Goal: Task Accomplishment & Management: Complete application form

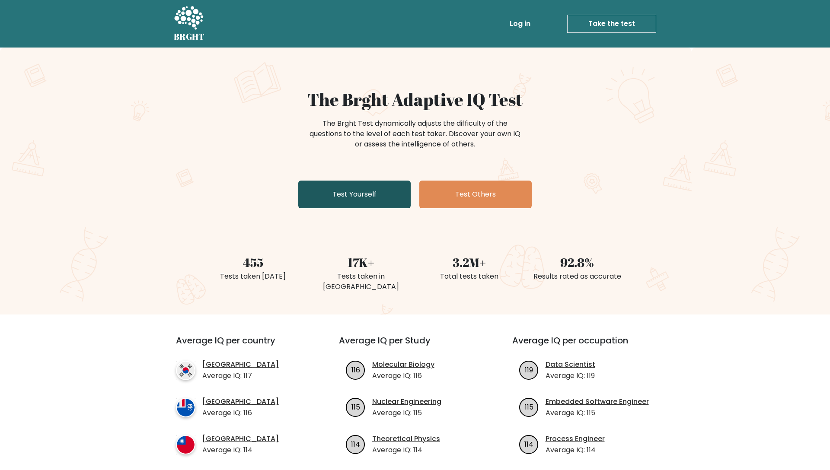
click at [328, 191] on link "Test Yourself" at bounding box center [354, 195] width 112 height 28
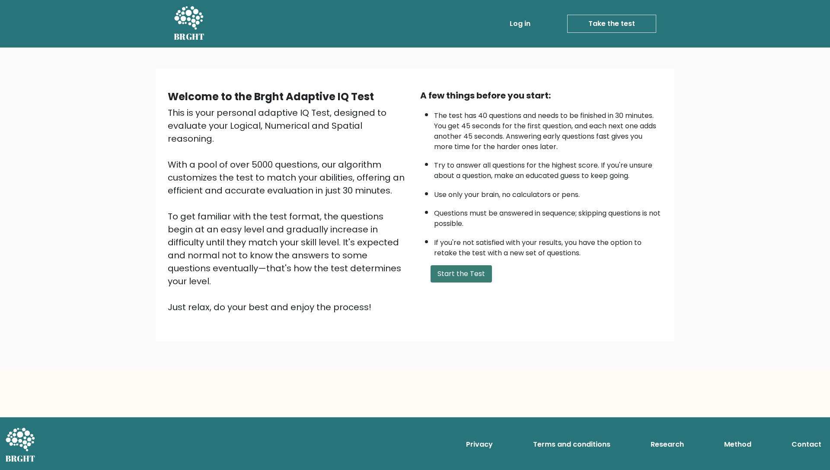
click at [441, 267] on button "Start the Test" at bounding box center [461, 274] width 61 height 17
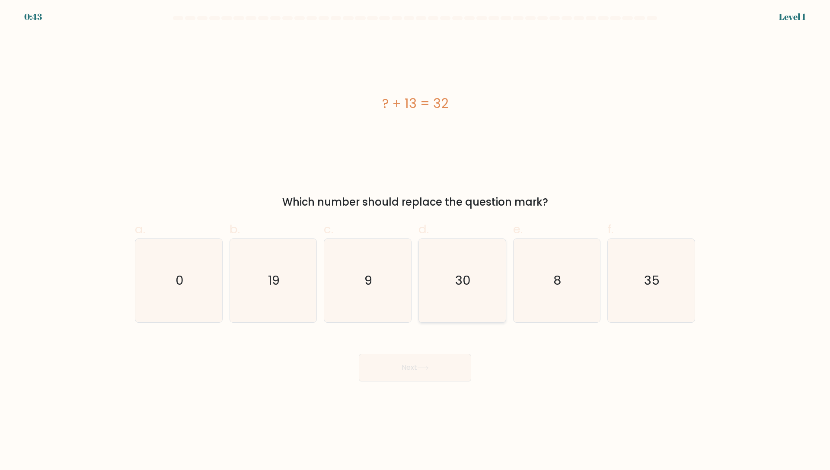
click at [443, 267] on icon "30" at bounding box center [462, 280] width 83 height 83
click at [416, 241] on input "d. 30" at bounding box center [415, 238] width 0 height 6
radio input "true"
click at [407, 363] on button "Next" at bounding box center [415, 368] width 112 height 28
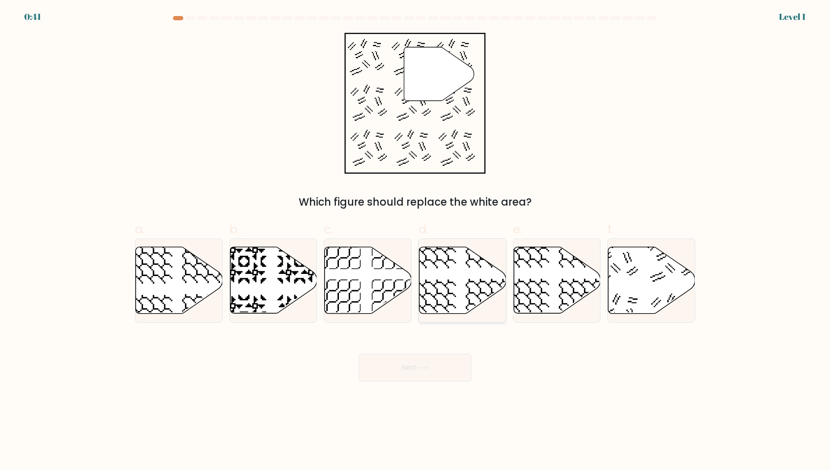
click at [450, 287] on icon at bounding box center [462, 280] width 87 height 67
click at [416, 241] on input "d." at bounding box center [415, 238] width 0 height 6
radio input "true"
click at [427, 365] on button "Next" at bounding box center [415, 368] width 112 height 28
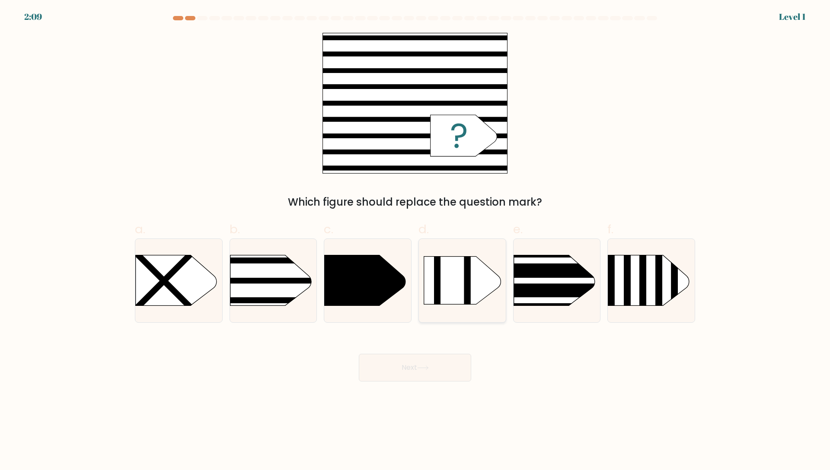
click at [441, 300] on icon at bounding box center [462, 281] width 77 height 48
click at [416, 241] on input "d." at bounding box center [415, 238] width 0 height 6
radio input "true"
click at [431, 353] on div "Next" at bounding box center [415, 357] width 571 height 48
click at [425, 365] on button "Next" at bounding box center [415, 368] width 112 height 28
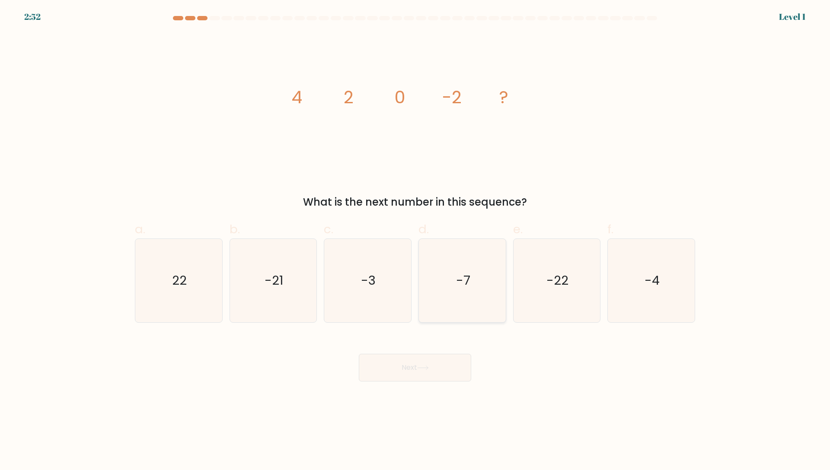
click at [442, 290] on icon "-7" at bounding box center [462, 280] width 83 height 83
click at [416, 241] on input "d. -7" at bounding box center [415, 238] width 0 height 6
radio input "true"
click at [423, 365] on button "Next" at bounding box center [415, 368] width 112 height 28
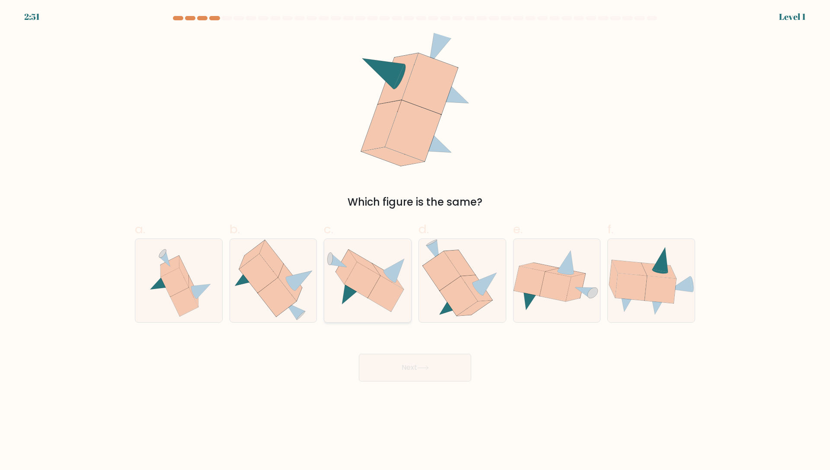
click at [381, 291] on icon at bounding box center [386, 294] width 36 height 36
click at [415, 241] on input "c." at bounding box center [415, 238] width 0 height 6
radio input "true"
click at [400, 373] on button "Next" at bounding box center [415, 368] width 112 height 28
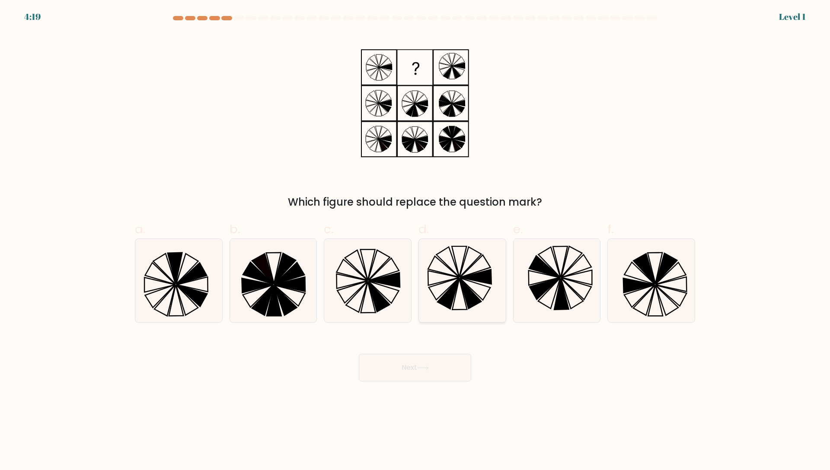
click at [442, 298] on icon at bounding box center [449, 294] width 22 height 30
click at [416, 241] on input "d." at bounding box center [415, 238] width 0 height 6
radio input "true"
click at [427, 364] on button "Next" at bounding box center [415, 368] width 112 height 28
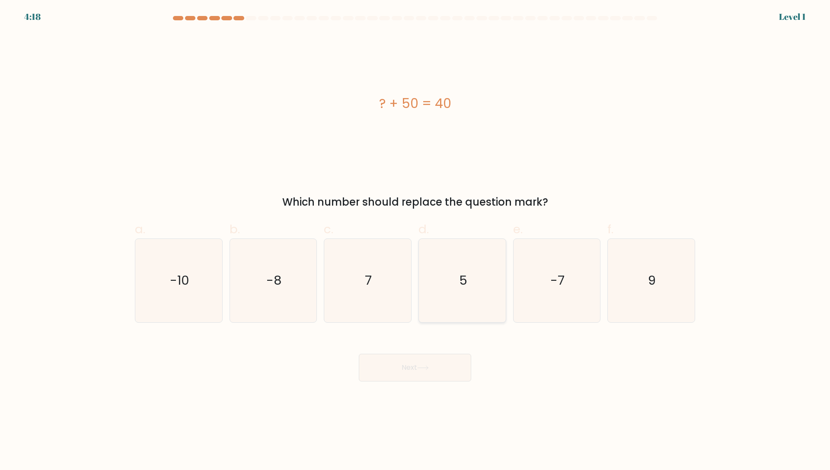
click at [477, 300] on icon "5" at bounding box center [462, 280] width 83 height 83
click at [416, 241] on input "d. 5" at bounding box center [415, 238] width 0 height 6
radio input "true"
click at [430, 378] on button "Next" at bounding box center [415, 368] width 112 height 28
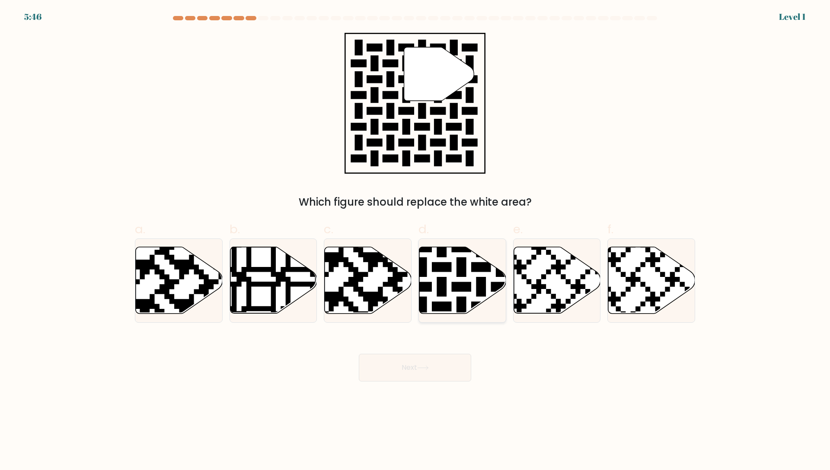
click at [451, 317] on div at bounding box center [463, 281] width 88 height 84
click at [416, 241] on input "d." at bounding box center [415, 238] width 0 height 6
radio input "true"
click at [444, 377] on button "Next" at bounding box center [415, 368] width 112 height 28
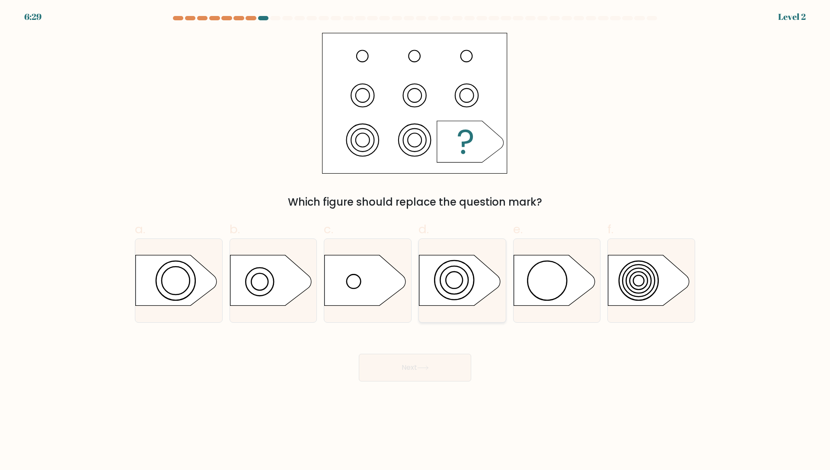
click at [460, 319] on div at bounding box center [463, 281] width 88 height 84
click at [416, 241] on input "d." at bounding box center [415, 238] width 0 height 6
radio input "true"
click at [446, 374] on button "Next" at bounding box center [415, 368] width 112 height 28
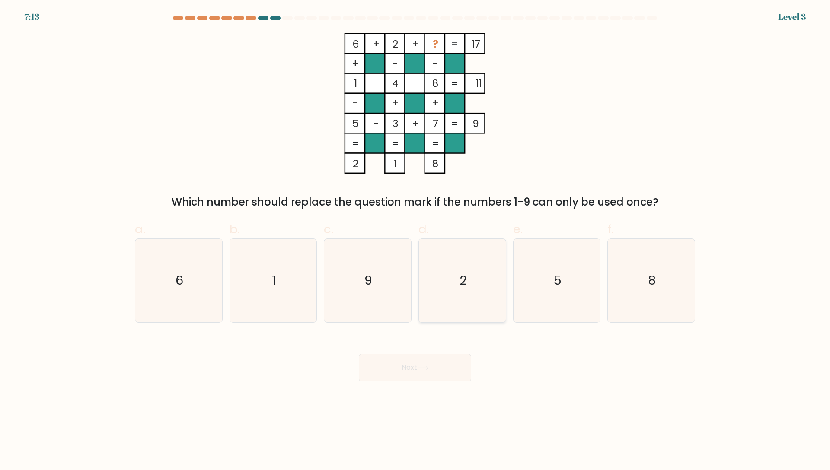
click at [475, 297] on icon "2" at bounding box center [462, 280] width 83 height 83
click at [416, 241] on input "d. 2" at bounding box center [415, 238] width 0 height 6
radio input "true"
click at [451, 366] on button "Next" at bounding box center [415, 368] width 112 height 28
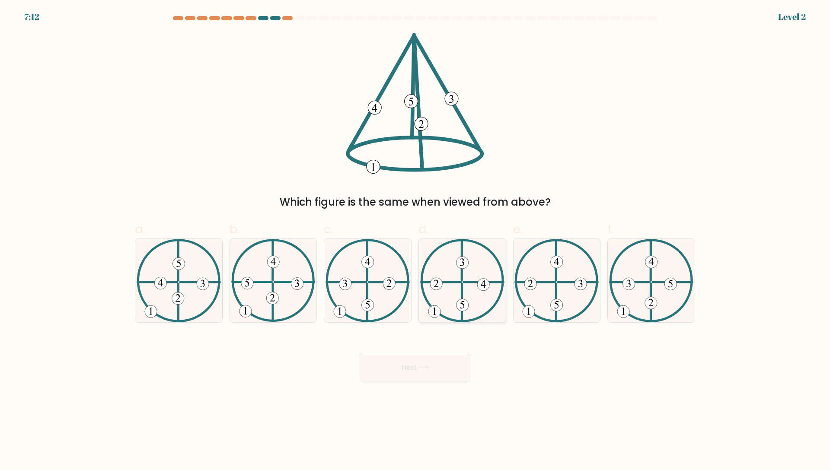
click at [470, 308] on icon at bounding box center [462, 280] width 84 height 83
click at [416, 241] on input "d." at bounding box center [415, 238] width 0 height 6
radio input "true"
click at [452, 372] on button "Next" at bounding box center [415, 368] width 112 height 28
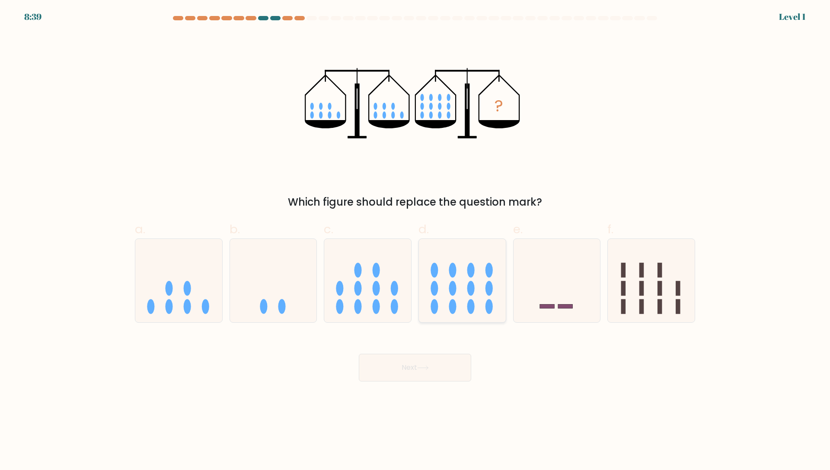
click at [475, 282] on icon at bounding box center [462, 281] width 87 height 72
click at [416, 241] on input "d." at bounding box center [415, 238] width 0 height 6
radio input "true"
click at [453, 369] on button "Next" at bounding box center [415, 368] width 112 height 28
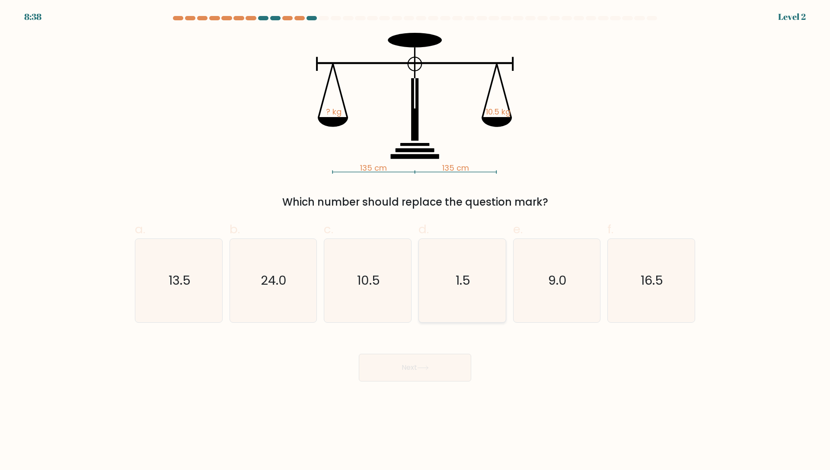
click at [469, 274] on text "1.5" at bounding box center [463, 280] width 15 height 17
click at [416, 241] on input "d. 1.5" at bounding box center [415, 238] width 0 height 6
radio input "true"
click at [442, 361] on button "Next" at bounding box center [415, 368] width 112 height 28
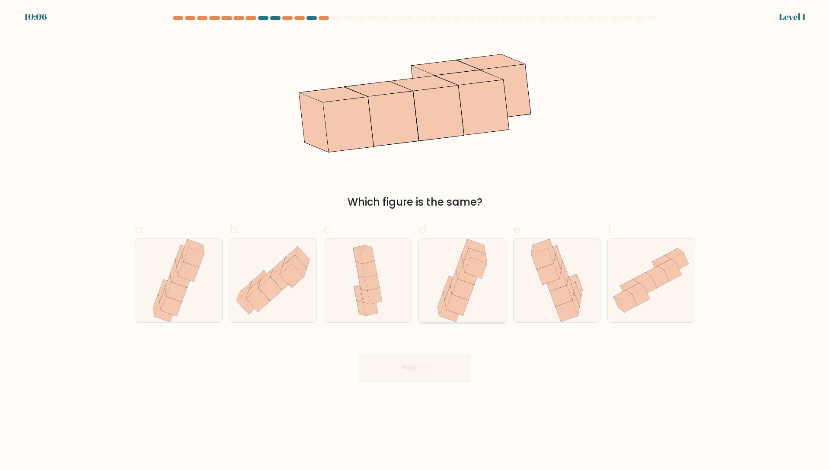
click at [463, 314] on icon at bounding box center [457, 304] width 22 height 21
click at [416, 241] on input "d." at bounding box center [415, 238] width 0 height 6
radio input "true"
click at [450, 362] on button "Next" at bounding box center [415, 368] width 112 height 28
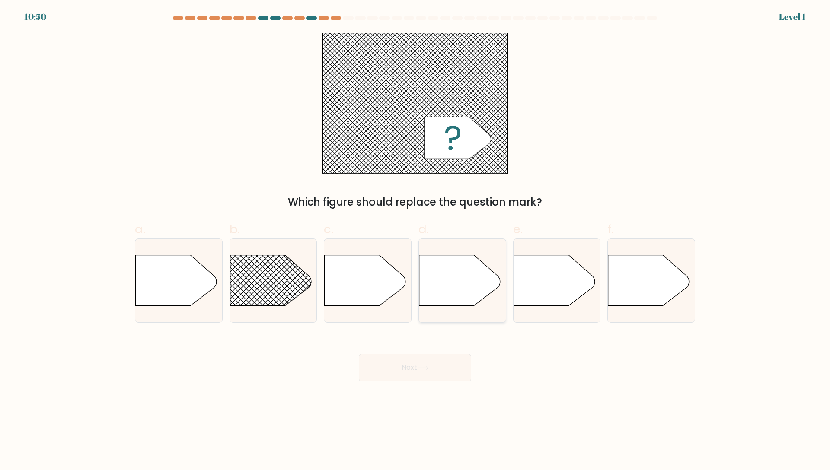
click at [497, 282] on icon at bounding box center [459, 281] width 81 height 51
click at [416, 241] on input "d." at bounding box center [415, 238] width 0 height 6
radio input "true"
click at [449, 384] on body "10:50 Level 1" at bounding box center [415, 235] width 830 height 470
click at [445, 373] on button "Next" at bounding box center [415, 368] width 112 height 28
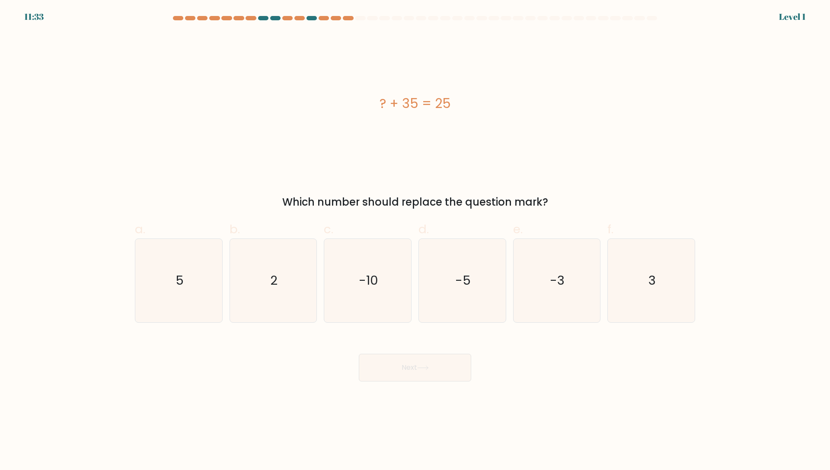
click at [456, 323] on form "a. 5" at bounding box center [415, 199] width 830 height 366
click at [453, 314] on icon "-5" at bounding box center [462, 280] width 83 height 83
click at [416, 241] on input "d. -5" at bounding box center [415, 238] width 0 height 6
radio input "true"
click at [437, 378] on button "Next" at bounding box center [415, 368] width 112 height 28
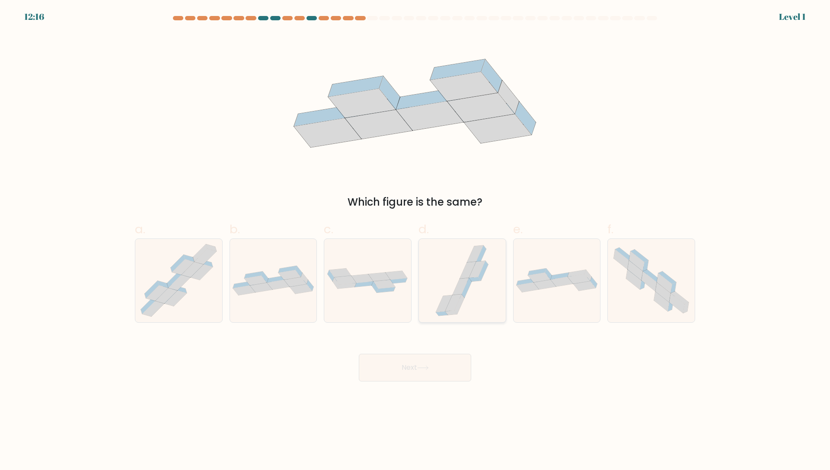
click at [451, 300] on icon at bounding box center [453, 302] width 16 height 17
click at [416, 241] on input "d." at bounding box center [415, 238] width 0 height 6
radio input "true"
click at [441, 368] on button "Next" at bounding box center [415, 368] width 112 height 28
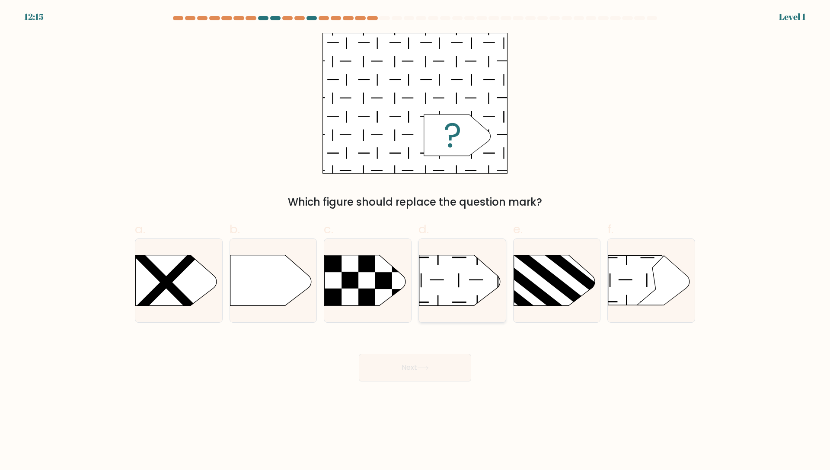
click at [460, 294] on icon at bounding box center [459, 281] width 81 height 51
click at [416, 241] on input "d." at bounding box center [415, 238] width 0 height 6
radio input "true"
click at [444, 358] on button "Next" at bounding box center [415, 368] width 112 height 28
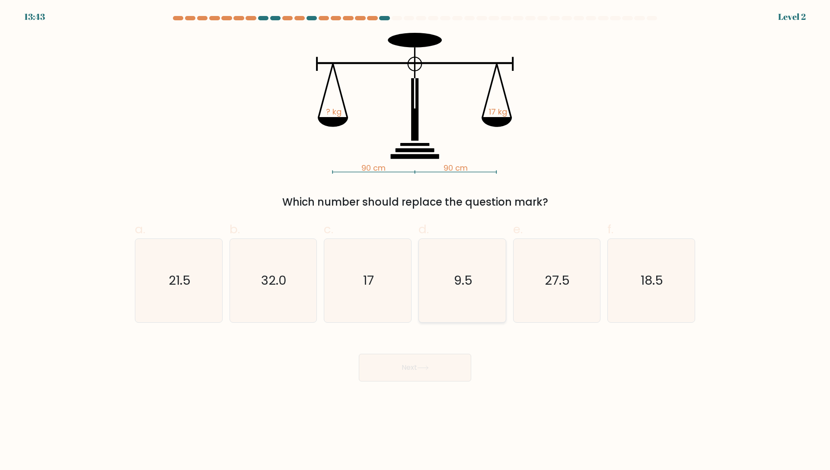
click at [454, 295] on icon "9.5" at bounding box center [462, 280] width 83 height 83
click at [416, 241] on input "d. 9.5" at bounding box center [415, 238] width 0 height 6
radio input "true"
click at [438, 365] on button "Next" at bounding box center [415, 368] width 112 height 28
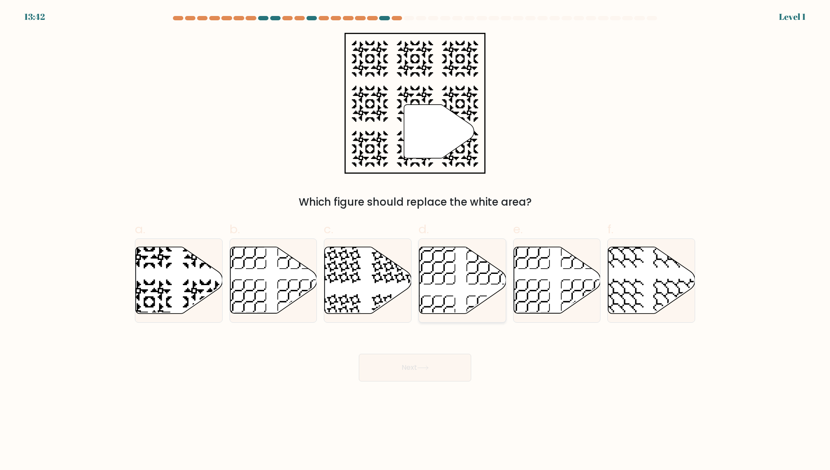
click at [456, 286] on icon at bounding box center [462, 280] width 87 height 67
click at [416, 241] on input "d." at bounding box center [415, 238] width 0 height 6
radio input "true"
click at [438, 362] on button "Next" at bounding box center [415, 368] width 112 height 28
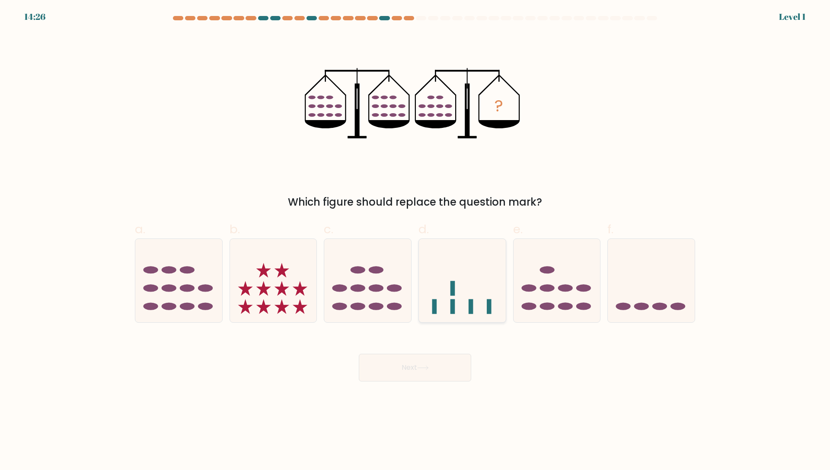
click at [447, 299] on icon at bounding box center [462, 281] width 87 height 72
click at [416, 241] on input "d." at bounding box center [415, 238] width 0 height 6
radio input "true"
click at [421, 369] on icon at bounding box center [423, 368] width 12 height 5
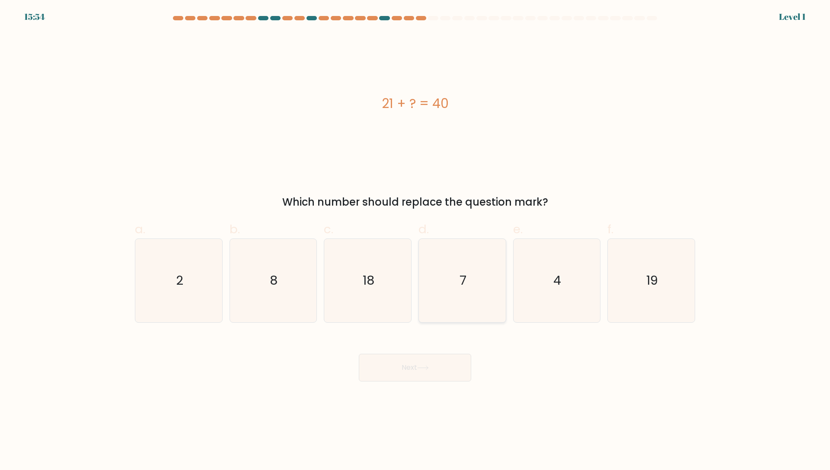
click at [438, 300] on icon "7" at bounding box center [462, 280] width 83 height 83
click at [416, 241] on input "d. 7" at bounding box center [415, 238] width 0 height 6
radio input "true"
click at [433, 355] on button "Next" at bounding box center [415, 368] width 112 height 28
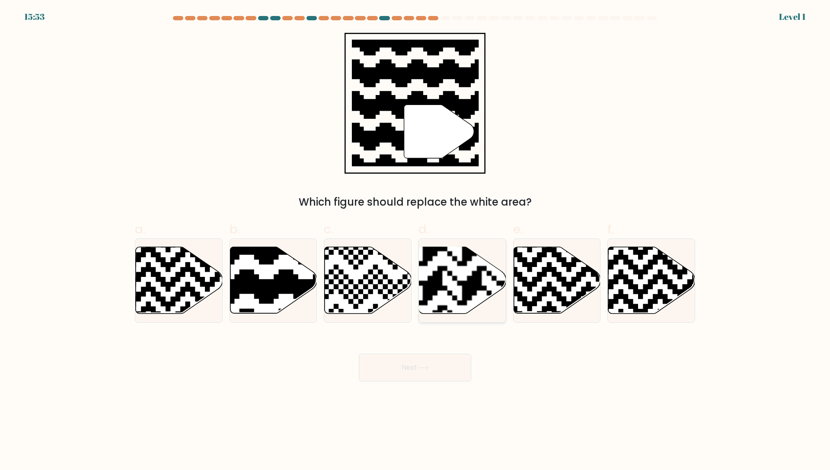
click at [443, 270] on rect at bounding box center [432, 246] width 157 height 157
click at [416, 241] on input "d." at bounding box center [415, 238] width 0 height 6
radio input "true"
click at [420, 358] on button "Next" at bounding box center [415, 368] width 112 height 28
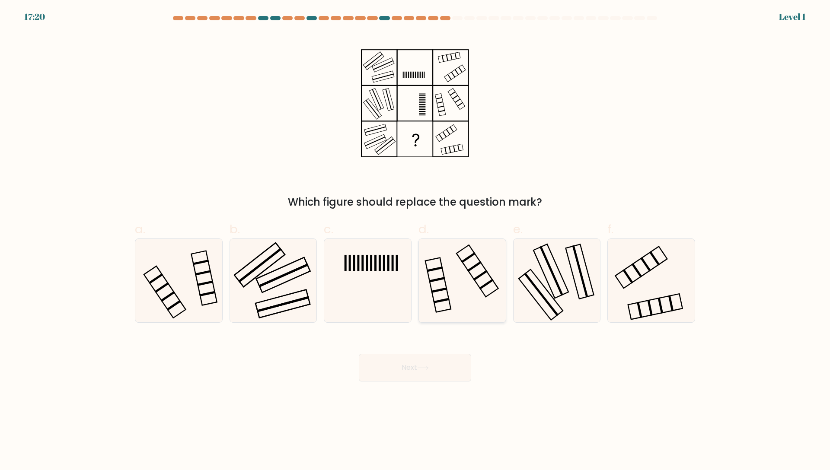
click at [445, 287] on icon at bounding box center [462, 280] width 83 height 83
click at [416, 241] on input "d." at bounding box center [415, 238] width 0 height 6
radio input "true"
click at [427, 365] on button "Next" at bounding box center [415, 368] width 112 height 28
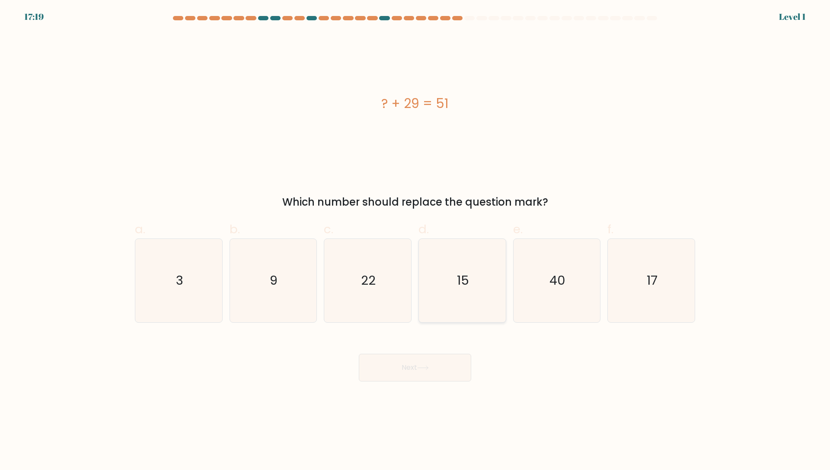
click at [444, 311] on icon "15" at bounding box center [462, 280] width 83 height 83
click at [416, 241] on input "d. 15" at bounding box center [415, 238] width 0 height 6
radio input "true"
click at [426, 374] on button "Next" at bounding box center [415, 368] width 112 height 28
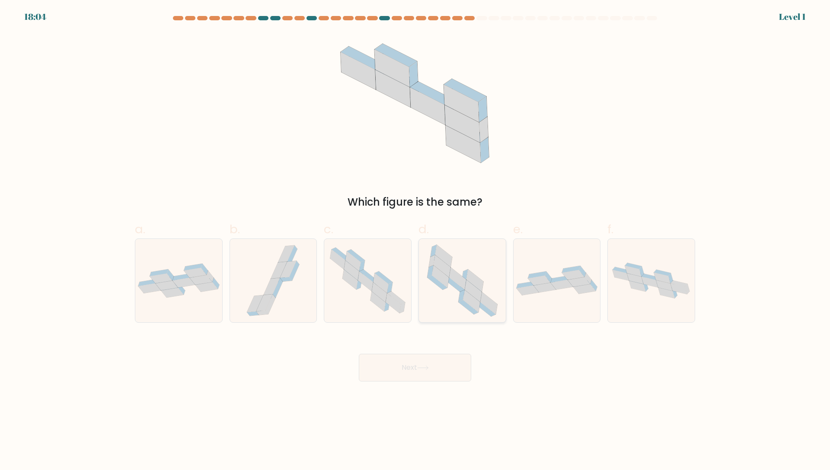
click at [454, 317] on icon at bounding box center [462, 280] width 83 height 83
click at [416, 241] on input "d." at bounding box center [415, 238] width 0 height 6
radio input "true"
click at [432, 375] on button "Next" at bounding box center [415, 368] width 112 height 28
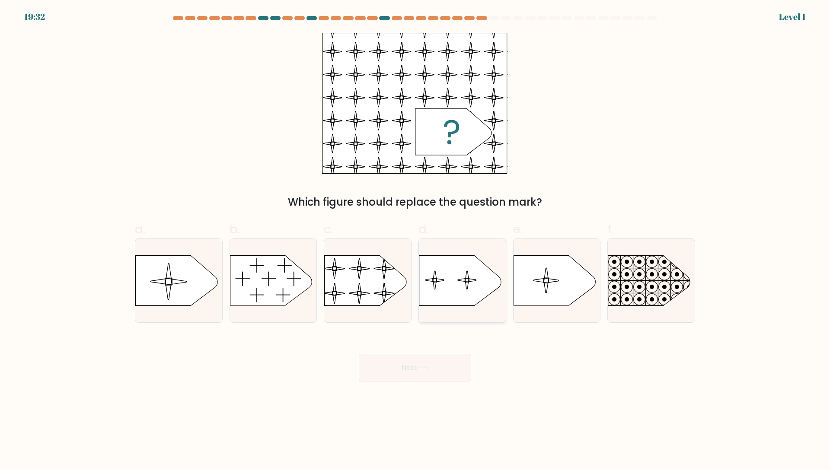
click at [458, 285] on icon at bounding box center [460, 281] width 82 height 50
click at [416, 241] on input "d." at bounding box center [415, 238] width 0 height 6
radio input "true"
click at [435, 358] on button "Next" at bounding box center [415, 368] width 112 height 28
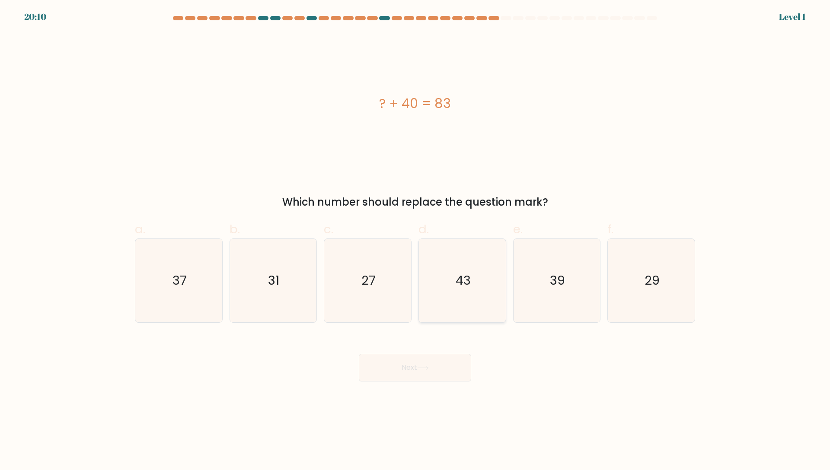
click at [456, 259] on icon "43" at bounding box center [462, 280] width 83 height 83
click at [416, 241] on input "d. 43" at bounding box center [415, 238] width 0 height 6
radio input "true"
click at [435, 365] on button "Next" at bounding box center [415, 368] width 112 height 28
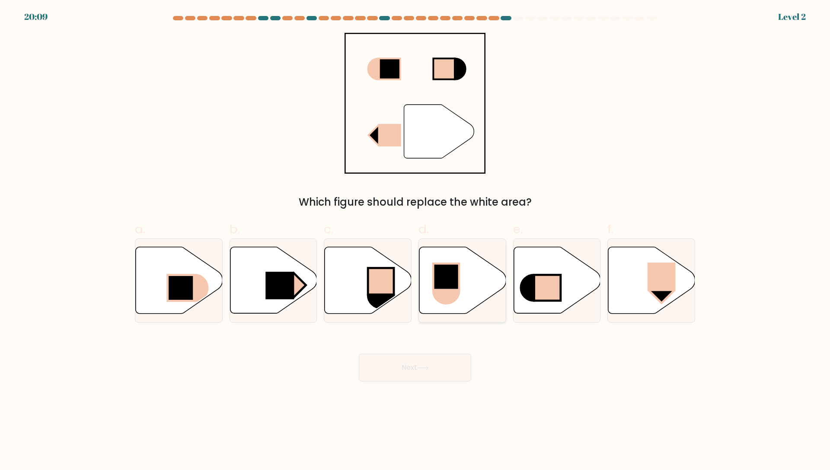
click at [465, 264] on icon at bounding box center [462, 280] width 87 height 67
click at [416, 241] on input "d." at bounding box center [415, 238] width 0 height 6
radio input "true"
click at [435, 364] on button "Next" at bounding box center [415, 368] width 112 height 28
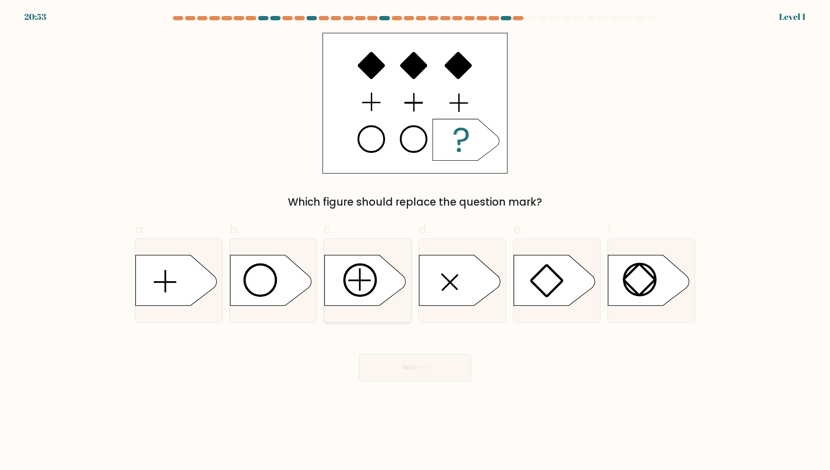
click at [397, 288] on icon at bounding box center [365, 281] width 81 height 51
click at [415, 241] on input "c." at bounding box center [415, 238] width 0 height 6
radio input "true"
click at [409, 365] on button "Next" at bounding box center [415, 368] width 112 height 28
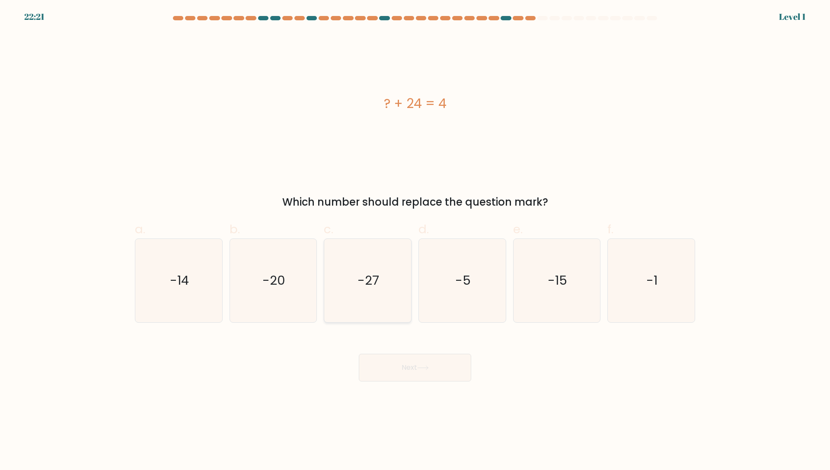
click at [371, 281] on text "-27" at bounding box center [369, 280] width 22 height 17
click at [415, 241] on input "c. -27" at bounding box center [415, 238] width 0 height 6
radio input "true"
click at [392, 368] on button "Next" at bounding box center [415, 368] width 112 height 28
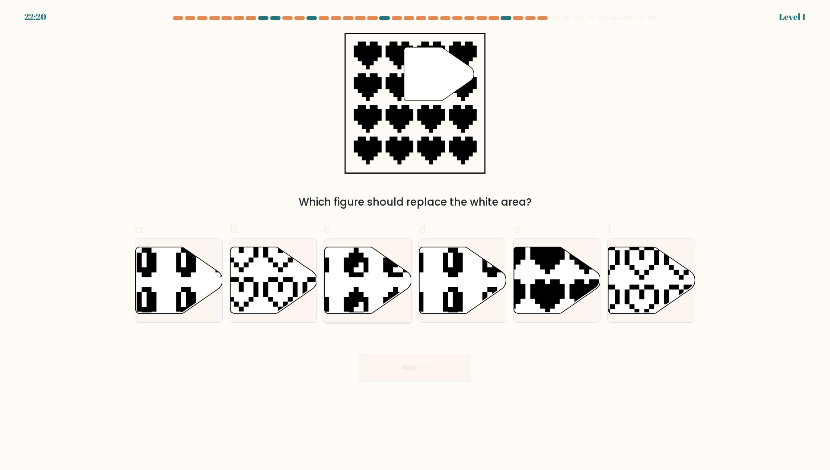
click at [373, 284] on icon at bounding box center [368, 280] width 87 height 67
click at [415, 241] on input "c." at bounding box center [415, 238] width 0 height 6
radio input "true"
click at [394, 358] on button "Next" at bounding box center [415, 368] width 112 height 28
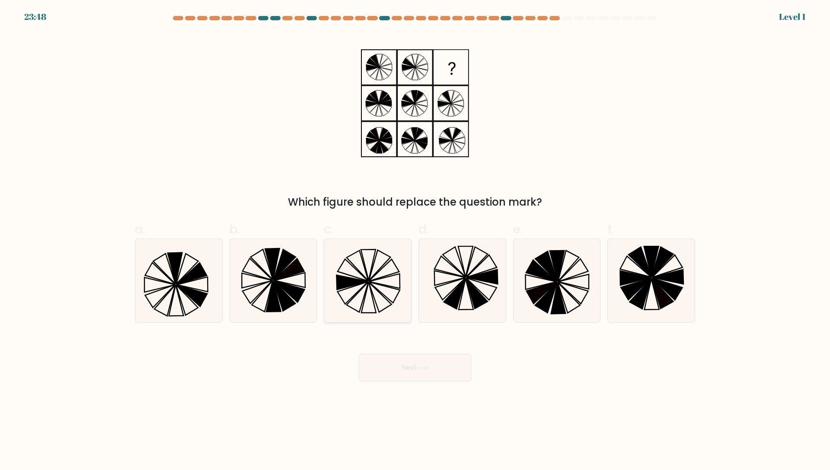
click at [373, 247] on icon at bounding box center [367, 280] width 83 height 83
click at [415, 241] on input "c." at bounding box center [415, 238] width 0 height 6
radio input "true"
click at [406, 342] on div "Next" at bounding box center [415, 357] width 571 height 48
click at [406, 358] on button "Next" at bounding box center [415, 368] width 112 height 28
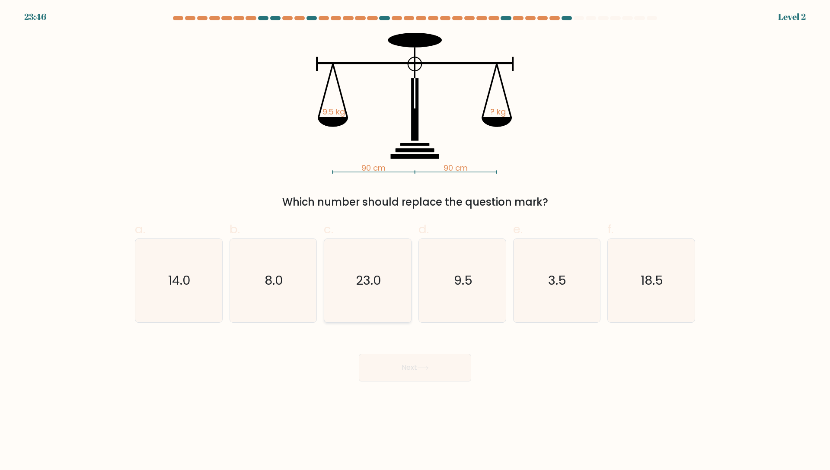
click at [371, 293] on icon "23.0" at bounding box center [367, 280] width 83 height 83
click at [415, 241] on input "c. 23.0" at bounding box center [415, 238] width 0 height 6
radio input "true"
click at [392, 358] on button "Next" at bounding box center [415, 368] width 112 height 28
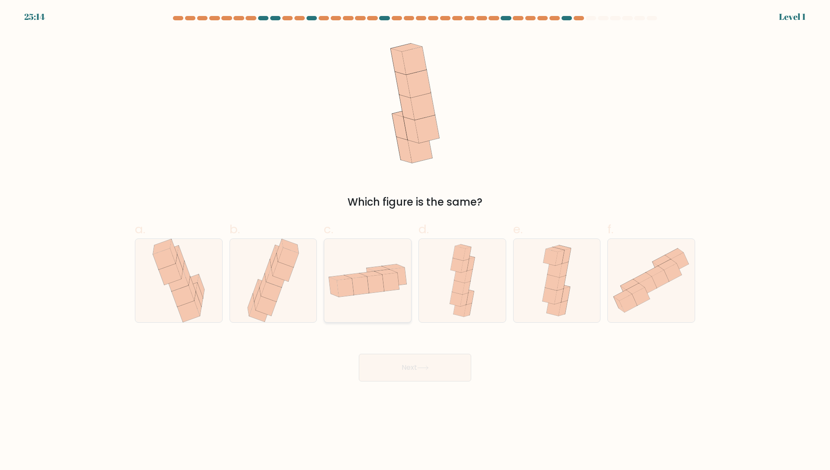
click at [366, 282] on icon at bounding box center [360, 286] width 17 height 18
click at [415, 241] on input "c." at bounding box center [415, 238] width 0 height 6
radio input "true"
click at [387, 346] on div "Next" at bounding box center [415, 357] width 571 height 48
click at [388, 362] on button "Next" at bounding box center [415, 368] width 112 height 28
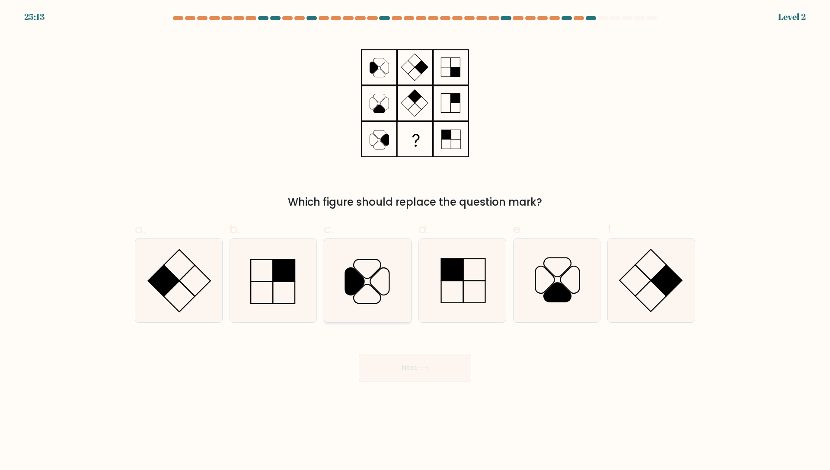
click at [376, 278] on icon at bounding box center [367, 280] width 83 height 83
click at [415, 241] on input "c." at bounding box center [415, 238] width 0 height 6
radio input "true"
click at [390, 362] on button "Next" at bounding box center [415, 368] width 112 height 28
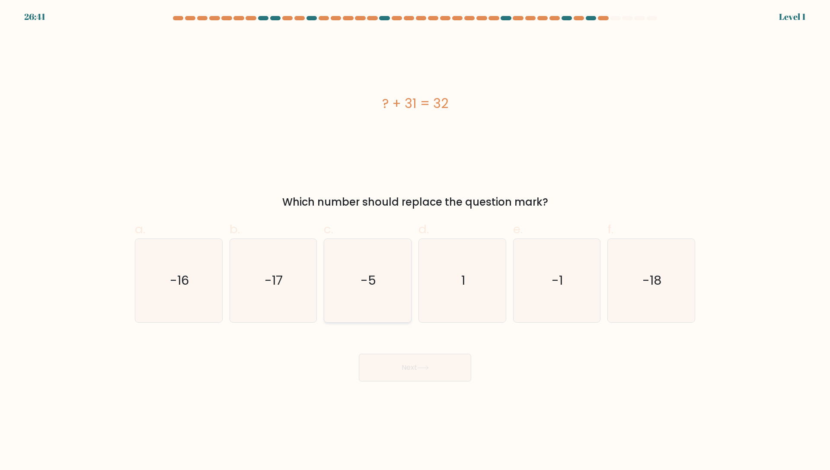
click at [374, 283] on text "-5" at bounding box center [369, 280] width 16 height 17
click at [415, 241] on input "c. -5" at bounding box center [415, 238] width 0 height 6
radio input "true"
click at [394, 362] on button "Next" at bounding box center [415, 368] width 112 height 28
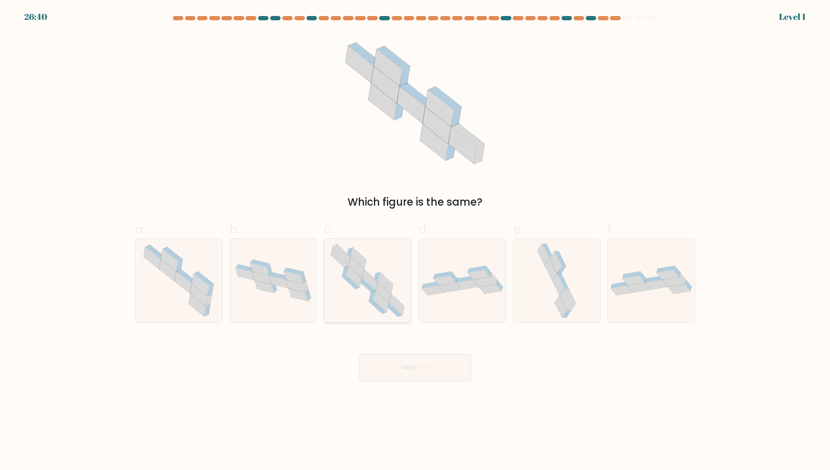
click at [365, 288] on icon at bounding box center [367, 280] width 85 height 83
click at [415, 241] on input "c." at bounding box center [415, 238] width 0 height 6
radio input "true"
click at [394, 362] on button "Next" at bounding box center [415, 368] width 112 height 28
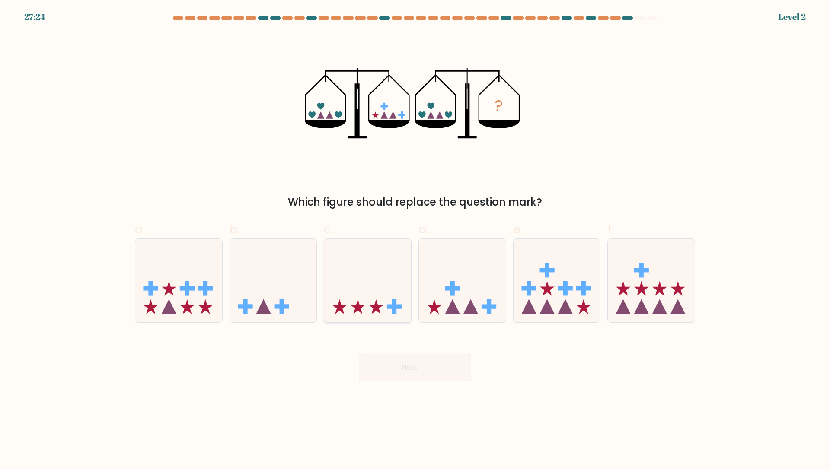
click at [369, 285] on icon at bounding box center [367, 281] width 87 height 72
click at [415, 241] on input "c." at bounding box center [415, 238] width 0 height 6
radio input "true"
click at [405, 376] on button "Next" at bounding box center [415, 368] width 112 height 28
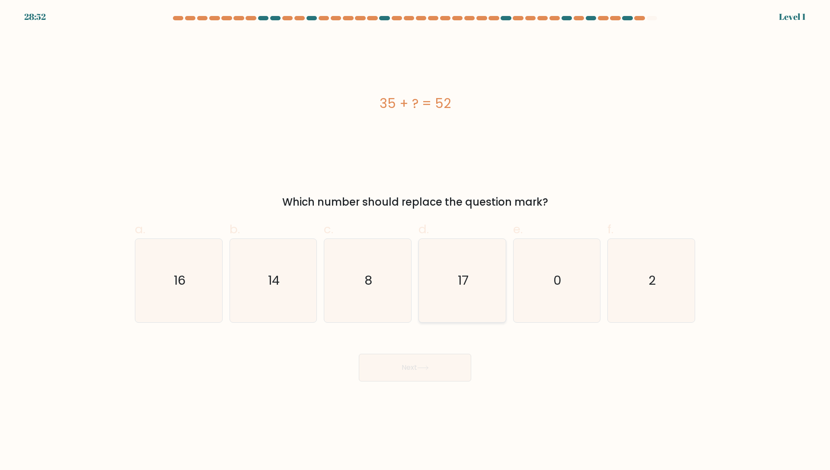
click at [487, 286] on icon "17" at bounding box center [462, 280] width 83 height 83
click at [416, 241] on input "d. 17" at bounding box center [415, 238] width 0 height 6
radio input "true"
click at [447, 366] on button "Next" at bounding box center [415, 368] width 112 height 28
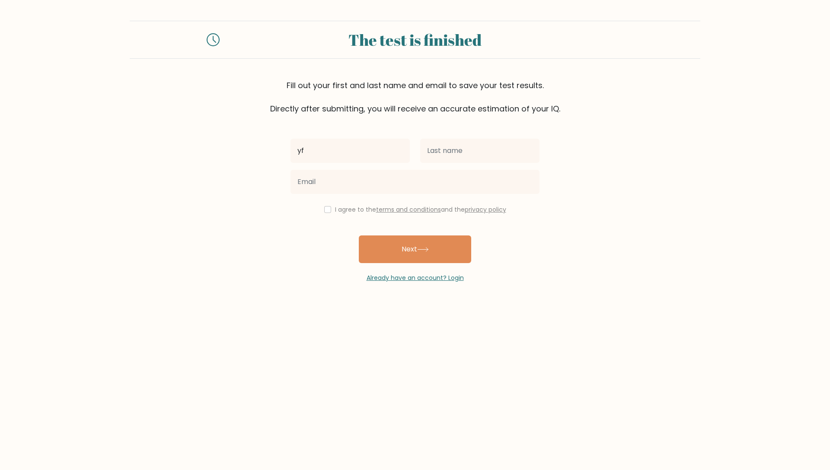
type input "y"
type input "nazariy"
click at [474, 132] on div "nazariy I agree to the terms and conditions and the privacy policy Next Already…" at bounding box center [414, 199] width 259 height 168
click at [461, 143] on input "text" at bounding box center [479, 151] width 119 height 24
type input "zalipskiy"
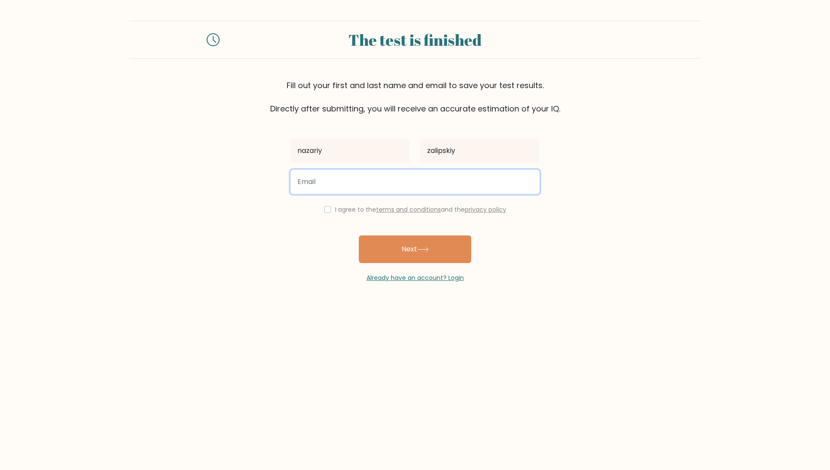
click at [366, 188] on input "email" at bounding box center [415, 182] width 249 height 24
type input "nazar.zalipskiy@gmail.com"
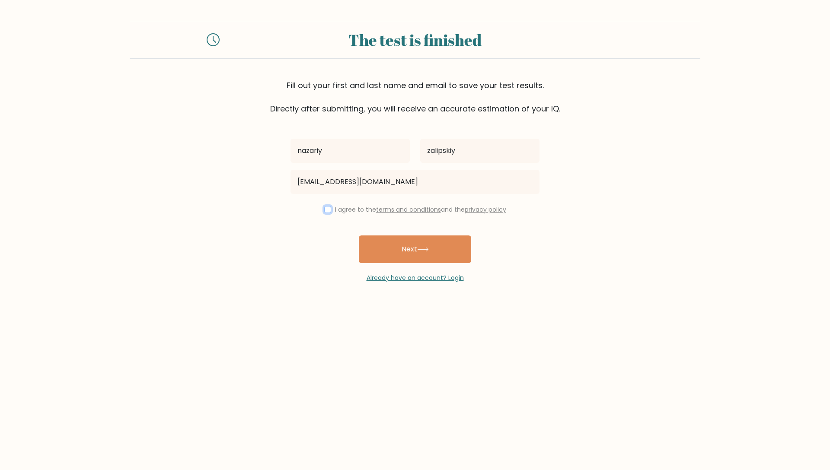
click at [325, 210] on input "checkbox" at bounding box center [327, 209] width 7 height 7
checkbox input "true"
click at [413, 246] on button "Next" at bounding box center [415, 250] width 112 height 28
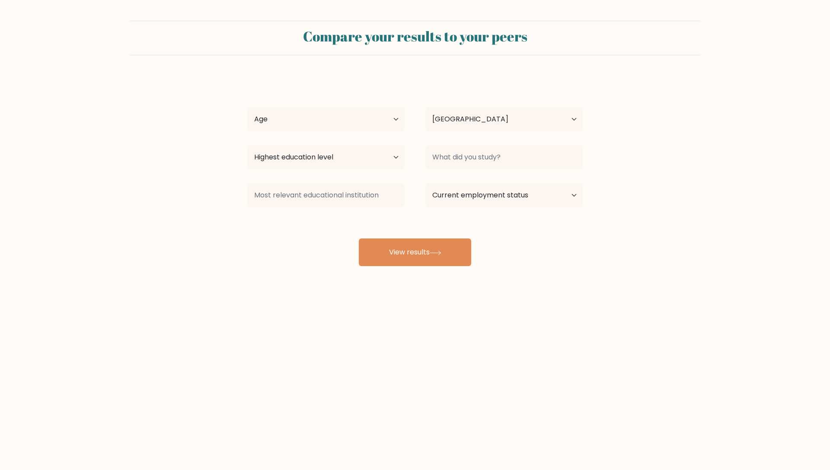
select select "UA"
click at [414, 250] on button "View results" at bounding box center [415, 253] width 112 height 28
click at [311, 117] on select "Age Under [DEMOGRAPHIC_DATA] [DEMOGRAPHIC_DATA] [DEMOGRAPHIC_DATA] [DEMOGRAPHIC…" at bounding box center [325, 119] width 157 height 24
select select "18_24"
click at [417, 246] on button "View results" at bounding box center [415, 253] width 112 height 28
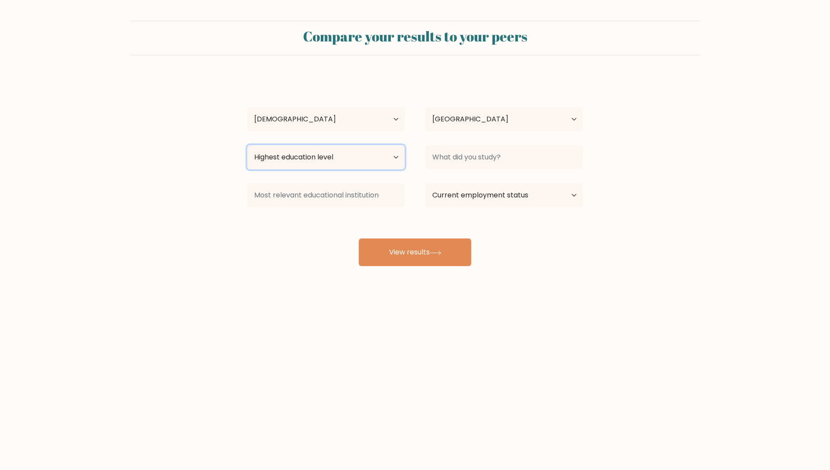
click at [358, 160] on select "Highest education level No schooling Primary Lower Secondary Upper Secondary Oc…" at bounding box center [325, 157] width 157 height 24
select select "masters_degree"
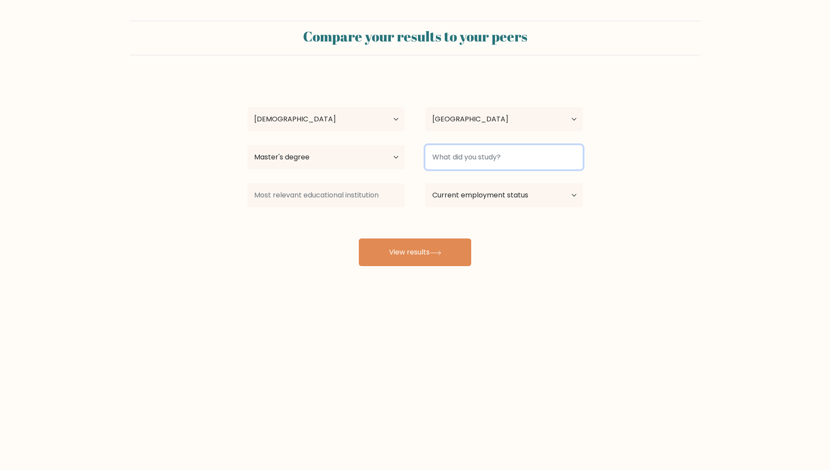
click at [459, 152] on input at bounding box center [504, 157] width 157 height 24
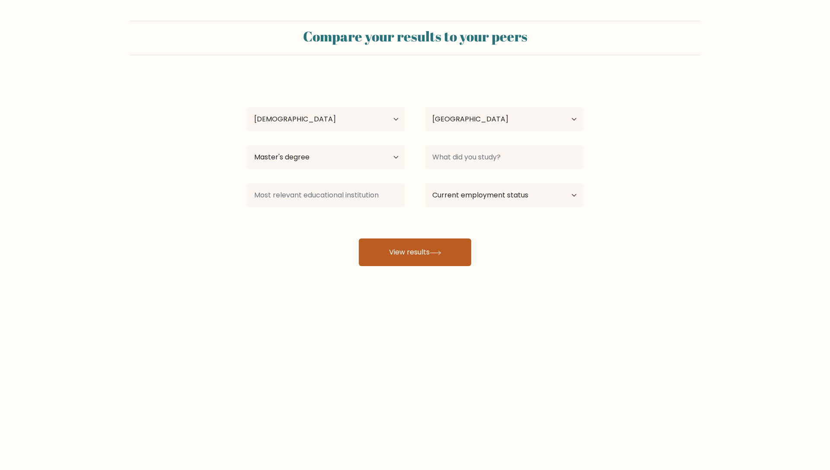
click at [421, 255] on button "View results" at bounding box center [415, 253] width 112 height 28
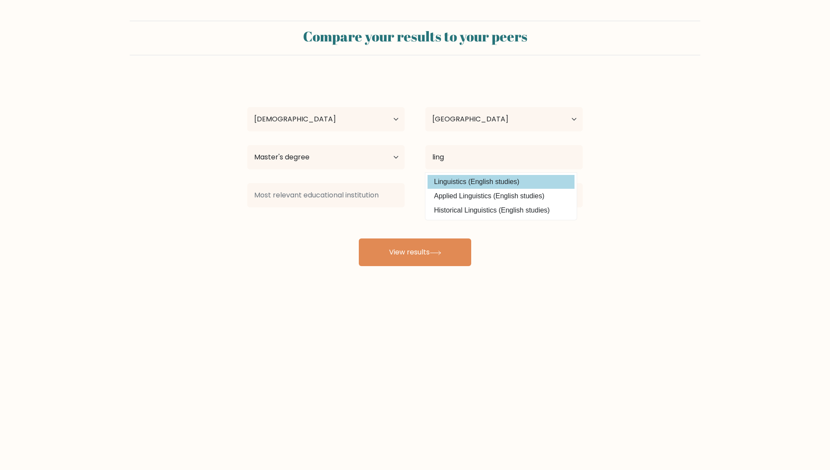
click at [469, 185] on option "Linguistics (English studies)" at bounding box center [501, 182] width 147 height 14
type input "Linguistics"
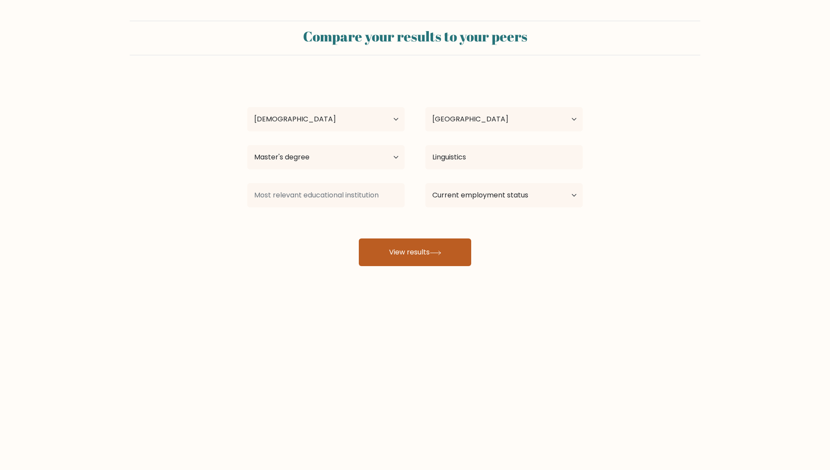
click at [418, 258] on button "View results" at bounding box center [415, 253] width 112 height 28
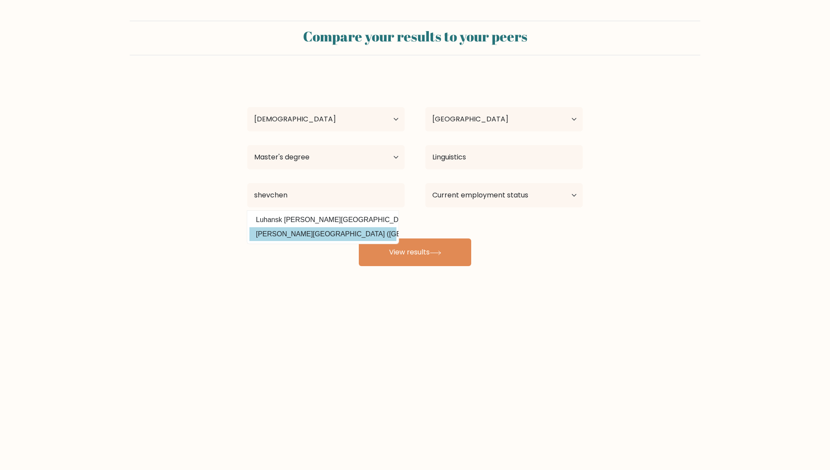
click at [357, 229] on option "Taras Shevchenko National University of Kyiv (Ukraine)" at bounding box center [323, 234] width 147 height 14
type input "[PERSON_NAME][GEOGRAPHIC_DATA]"
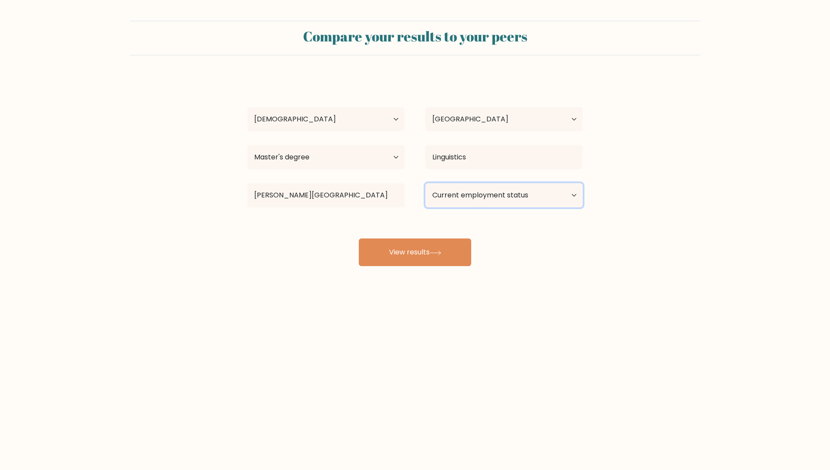
click at [483, 199] on select "Current employment status Employed Student Retired Other / prefer not to answer" at bounding box center [504, 195] width 157 height 24
select select "employed"
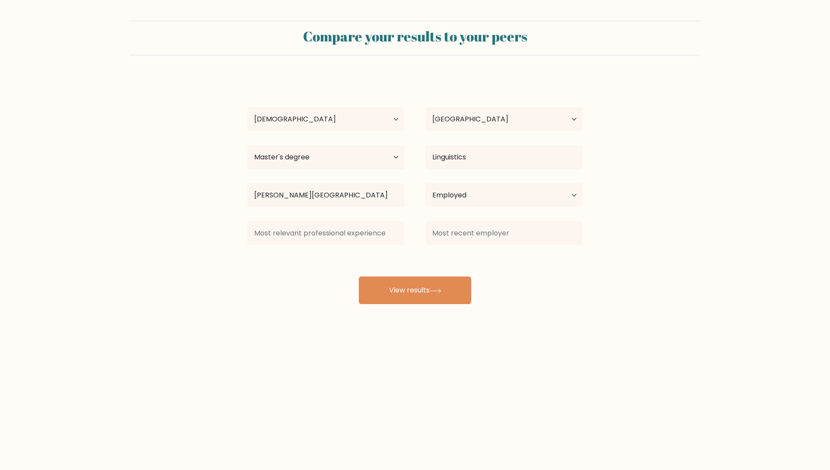
click at [437, 262] on div "nazariy zalipskiy Age Under 18 years old 18-24 years old 25-34 years old 35-44 …" at bounding box center [415, 190] width 346 height 228
click at [348, 238] on input at bounding box center [325, 233] width 157 height 24
click at [406, 285] on button "View results" at bounding box center [415, 291] width 112 height 28
type input "b"
click at [461, 236] on input at bounding box center [504, 233] width 157 height 24
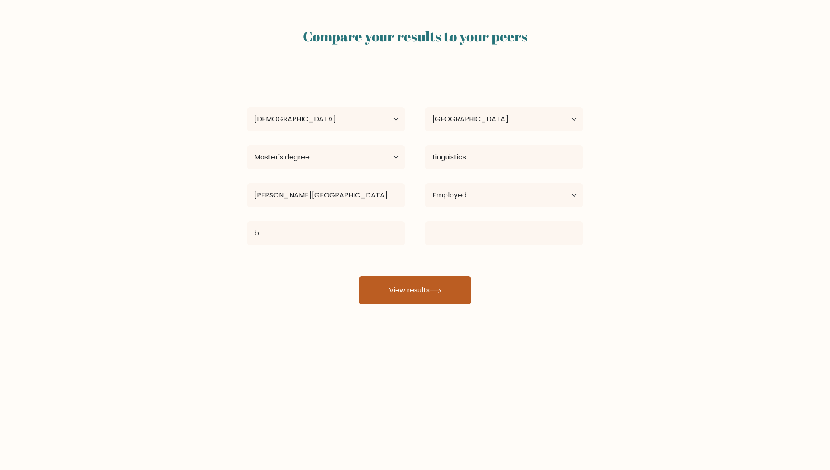
click at [429, 287] on button "View results" at bounding box center [415, 291] width 112 height 28
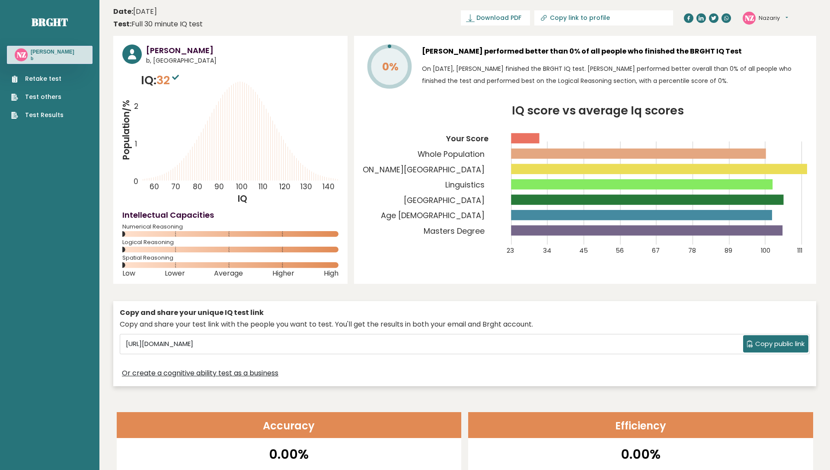
click at [42, 76] on link "Retake test" at bounding box center [37, 78] width 52 height 9
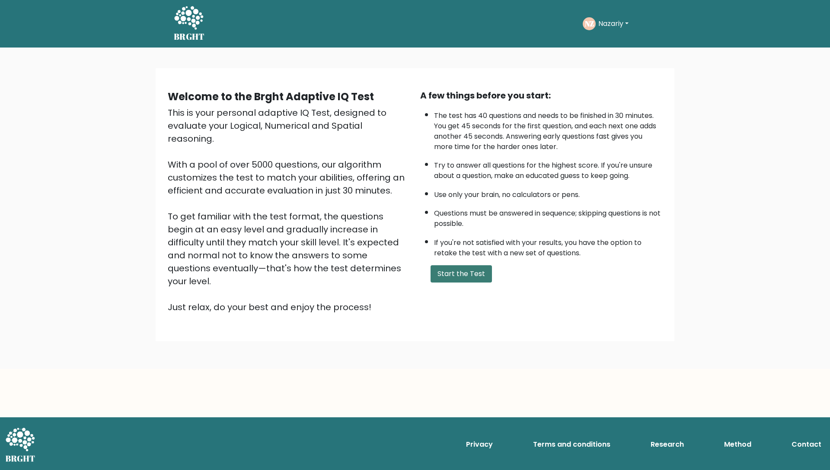
click at [460, 270] on button "Start the Test" at bounding box center [461, 274] width 61 height 17
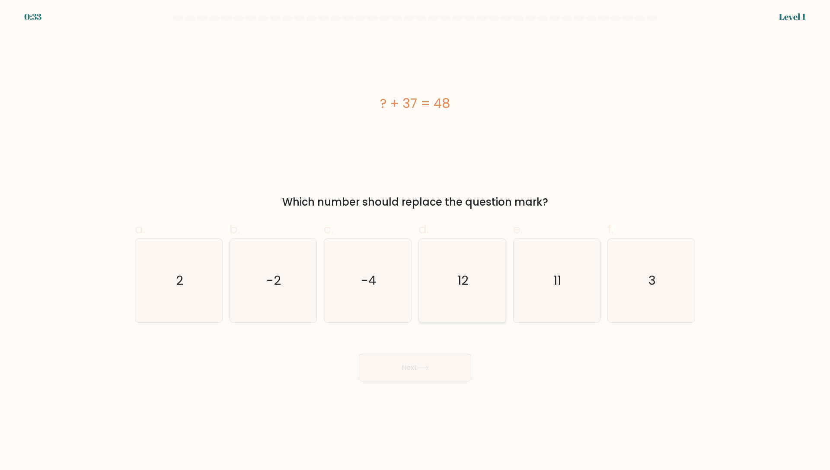
click at [459, 274] on text "12" at bounding box center [463, 280] width 11 height 17
click at [416, 241] on input "d. 12" at bounding box center [415, 238] width 0 height 6
radio input "true"
click at [568, 285] on icon "11" at bounding box center [556, 280] width 83 height 83
click at [416, 241] on input "e. 11" at bounding box center [415, 238] width 0 height 6
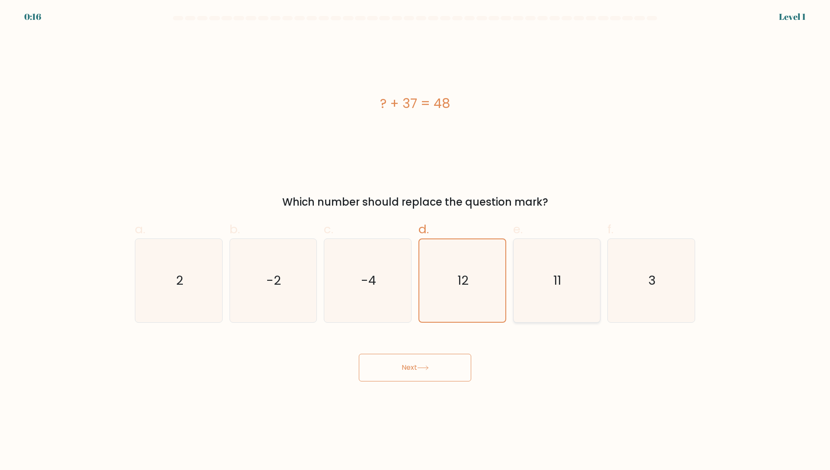
radio input "true"
click at [413, 373] on button "Next" at bounding box center [415, 368] width 112 height 28
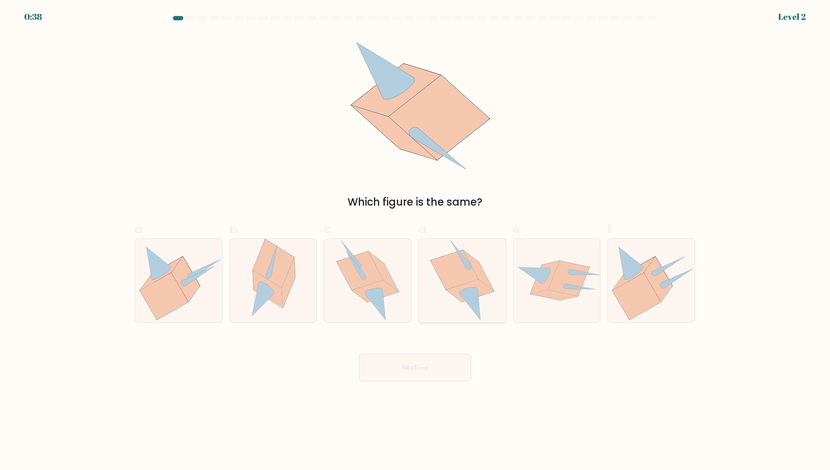
click at [456, 286] on icon at bounding box center [455, 269] width 48 height 39
click at [416, 241] on input "d." at bounding box center [415, 238] width 0 height 6
radio input "true"
click at [426, 364] on button "Next" at bounding box center [415, 368] width 112 height 28
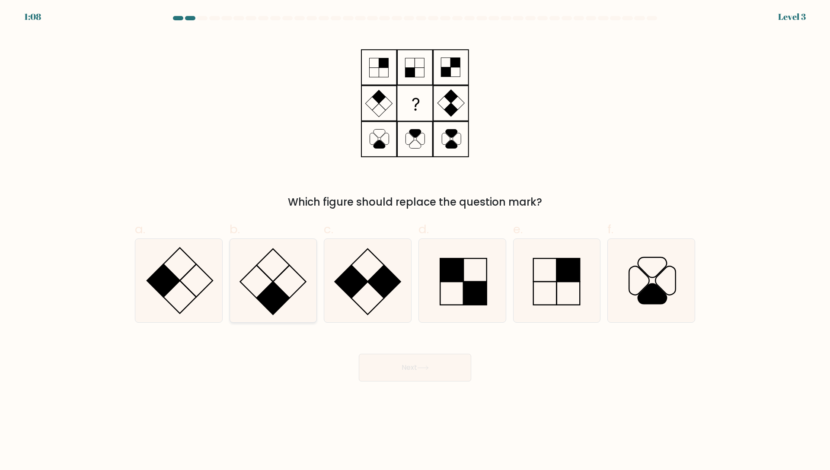
click at [275, 285] on rect at bounding box center [273, 298] width 33 height 33
click at [415, 241] on input "b." at bounding box center [415, 238] width 0 height 6
radio input "true"
click at [423, 361] on button "Next" at bounding box center [415, 368] width 112 height 28
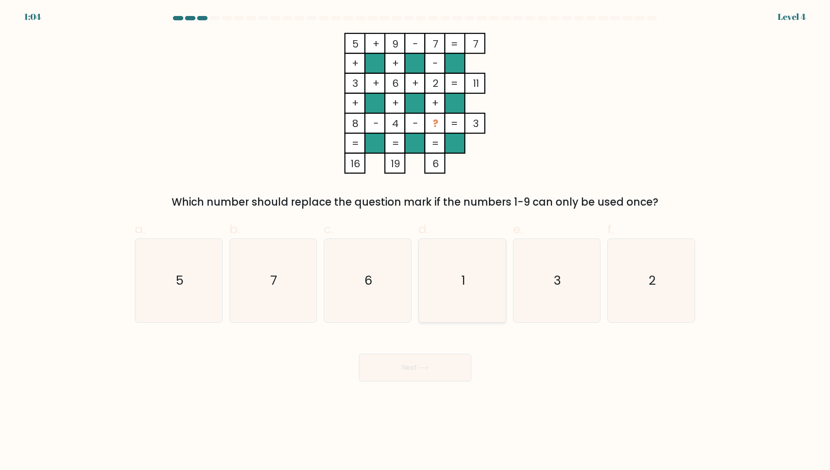
click at [460, 298] on icon "1" at bounding box center [462, 280] width 83 height 83
click at [416, 241] on input "d. 1" at bounding box center [415, 238] width 0 height 6
radio input "true"
click at [422, 372] on button "Next" at bounding box center [415, 368] width 112 height 28
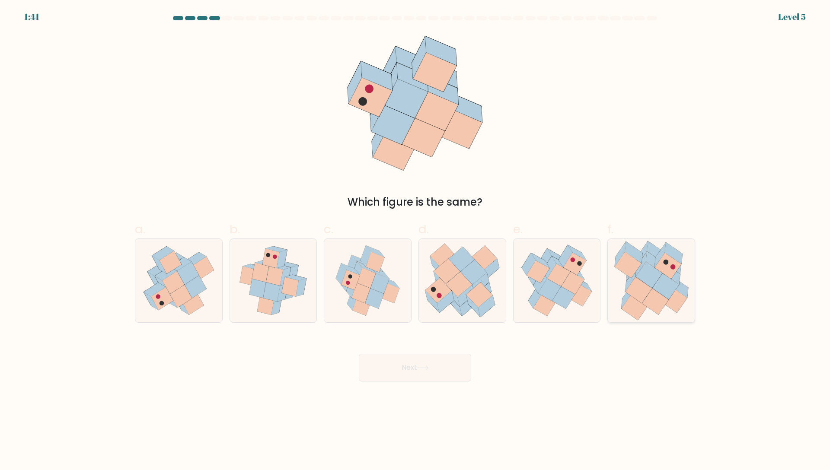
click at [636, 278] on icon at bounding box center [638, 290] width 26 height 26
click at [416, 241] on input "f." at bounding box center [415, 238] width 0 height 6
radio input "true"
click at [420, 362] on button "Next" at bounding box center [415, 368] width 112 height 28
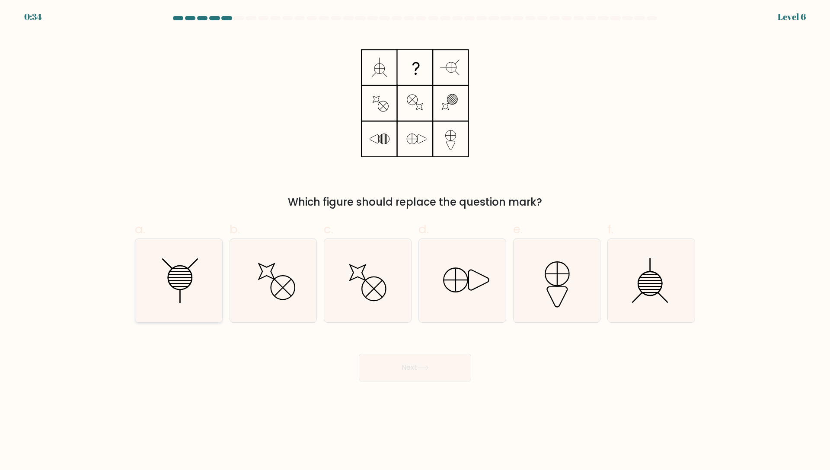
click at [171, 285] on icon at bounding box center [180, 278] width 24 height 24
click at [415, 241] on input "a." at bounding box center [415, 238] width 0 height 6
radio input "true"
click at [399, 368] on button "Next" at bounding box center [415, 368] width 112 height 28
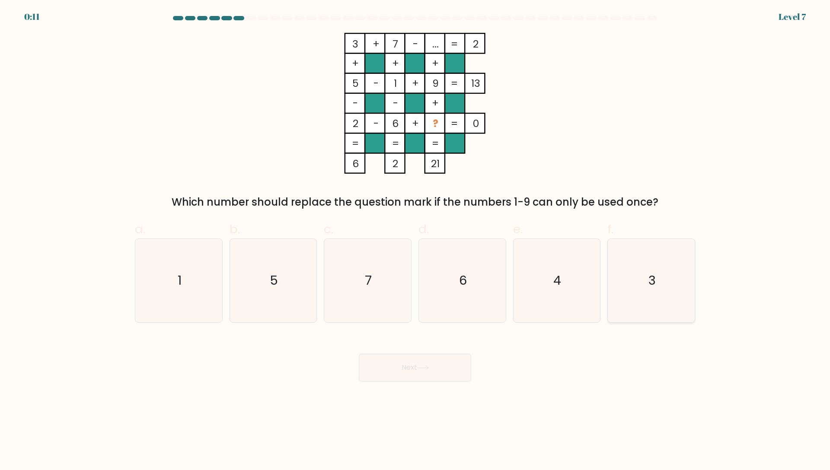
click at [652, 272] on text "3" at bounding box center [652, 280] width 7 height 17
click at [416, 241] on input "f. 3" at bounding box center [415, 238] width 0 height 6
radio input "true"
click at [399, 371] on button "Next" at bounding box center [415, 368] width 112 height 28
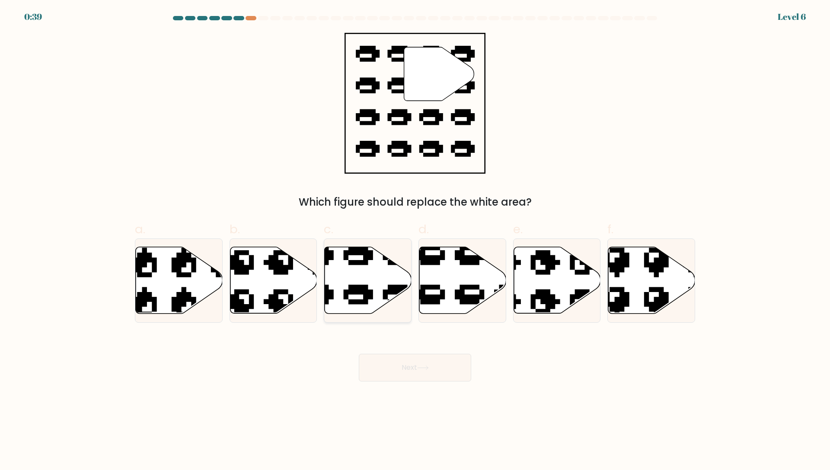
click at [347, 263] on icon at bounding box center [368, 280] width 87 height 67
click at [415, 241] on input "c." at bounding box center [415, 238] width 0 height 6
radio input "true"
click at [412, 371] on button "Next" at bounding box center [415, 368] width 112 height 28
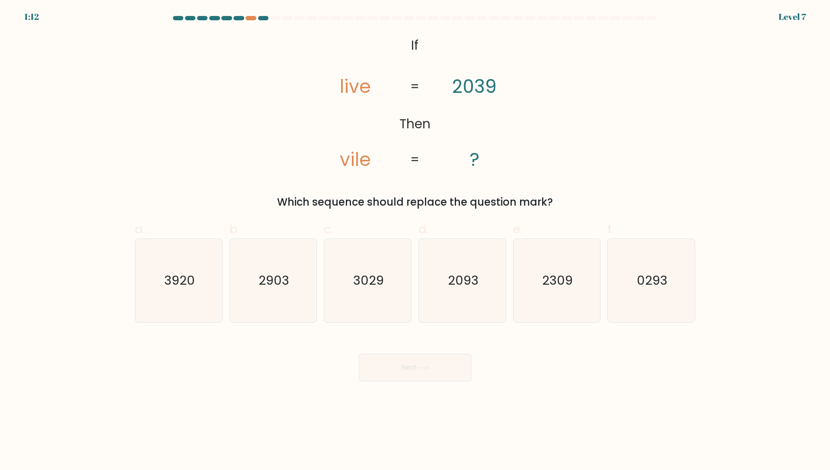
click at [346, 170] on tspan "vile" at bounding box center [355, 160] width 31 height 26
copy tspan "vile"
click at [566, 136] on div "@import url('https://fonts.googleapis.com/css?family=Abril+Fatface:400,100,100i…" at bounding box center [415, 121] width 571 height 177
click at [354, 92] on tspan "live" at bounding box center [355, 87] width 31 height 26
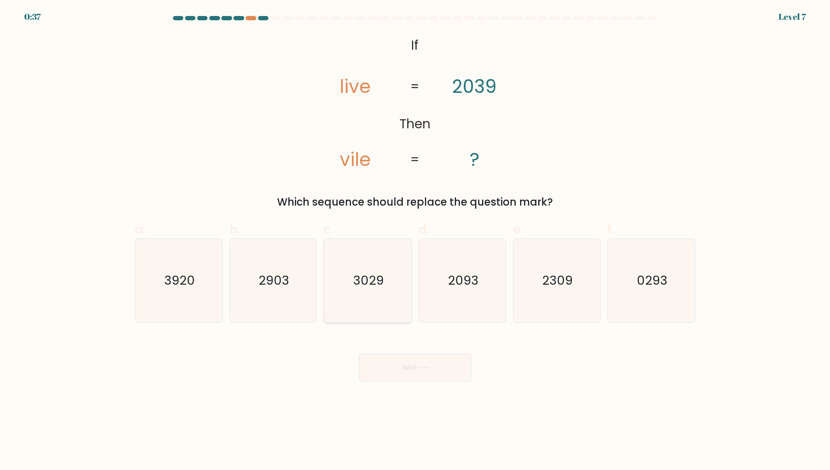
click at [377, 275] on text "3029" at bounding box center [368, 280] width 31 height 17
click at [415, 241] on input "c. 3029" at bounding box center [415, 238] width 0 height 6
radio input "true"
click at [411, 367] on button "Next" at bounding box center [415, 368] width 112 height 28
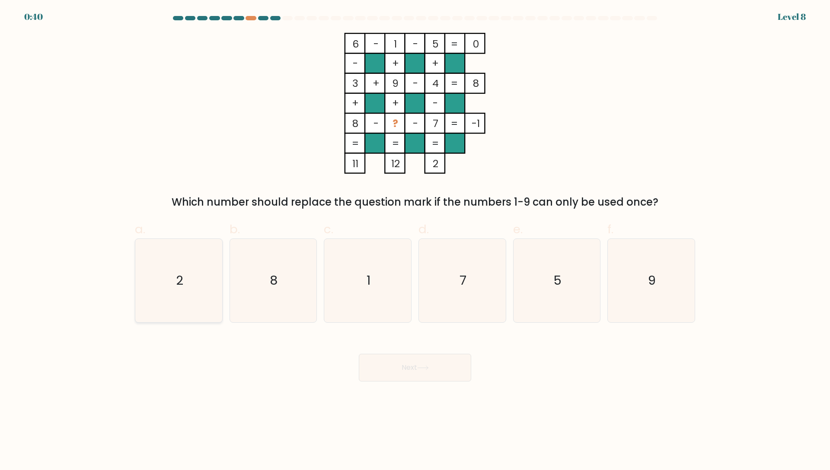
click at [199, 291] on icon "2" at bounding box center [178, 280] width 83 height 83
click at [415, 241] on input "a. 2" at bounding box center [415, 238] width 0 height 6
radio input "true"
click at [407, 363] on button "Next" at bounding box center [415, 368] width 112 height 28
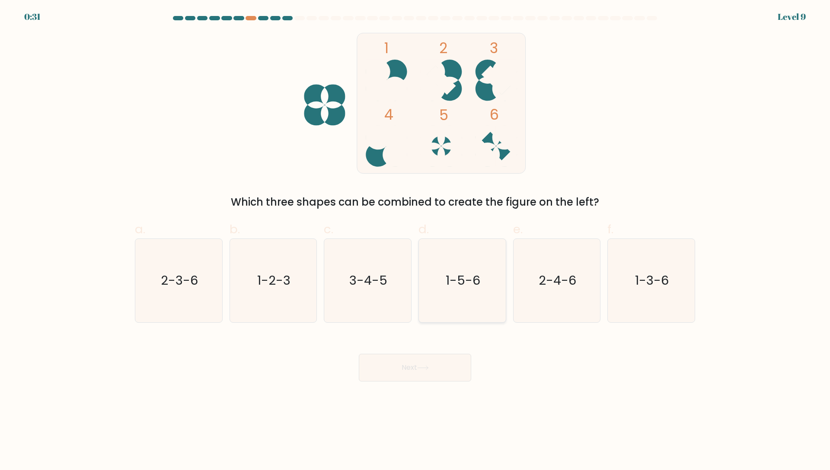
click at [468, 310] on icon "1-5-6" at bounding box center [462, 280] width 83 height 83
click at [416, 241] on input "d. 1-5-6" at bounding box center [415, 238] width 0 height 6
radio input "true"
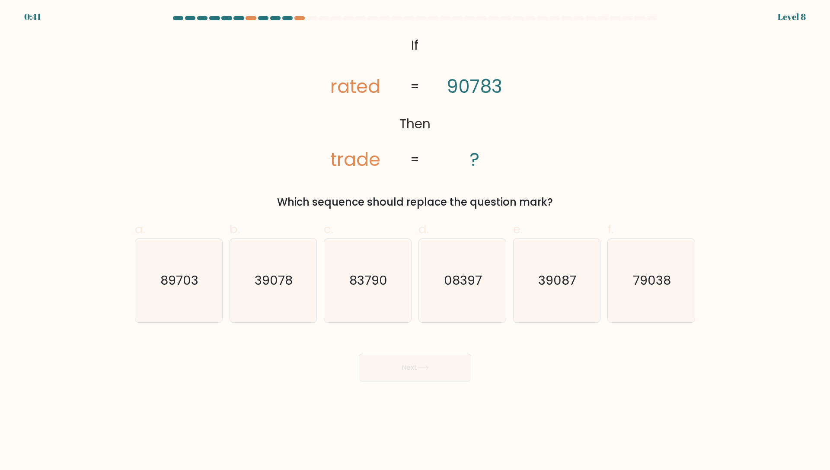
click at [286, 150] on div "@import url('[URL][DOMAIN_NAME]); If Then rated trade 90783 ? = = Which sequenc…" at bounding box center [415, 121] width 571 height 177
click at [287, 18] on div at bounding box center [287, 18] width 10 height 4
click at [410, 193] on div "@import url('[URL][DOMAIN_NAME]); If Then rated trade 90783 ? = = Which sequenc…" at bounding box center [415, 121] width 571 height 177
drag, startPoint x: 352, startPoint y: 92, endPoint x: 357, endPoint y: 91, distance: 4.8
click at [357, 91] on tspan "rated" at bounding box center [355, 87] width 50 height 26
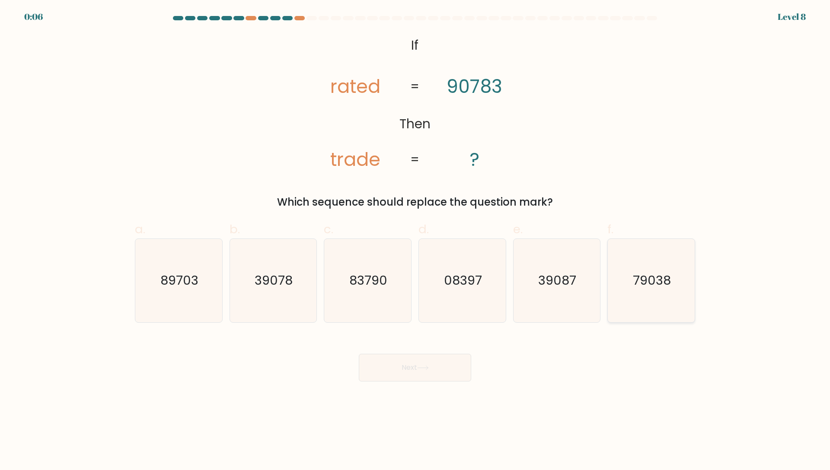
click at [668, 286] on text "79038" at bounding box center [652, 280] width 38 height 17
click at [416, 241] on input "f. 79038" at bounding box center [415, 238] width 0 height 6
radio input "true"
click at [414, 374] on button "Next" at bounding box center [415, 368] width 112 height 28
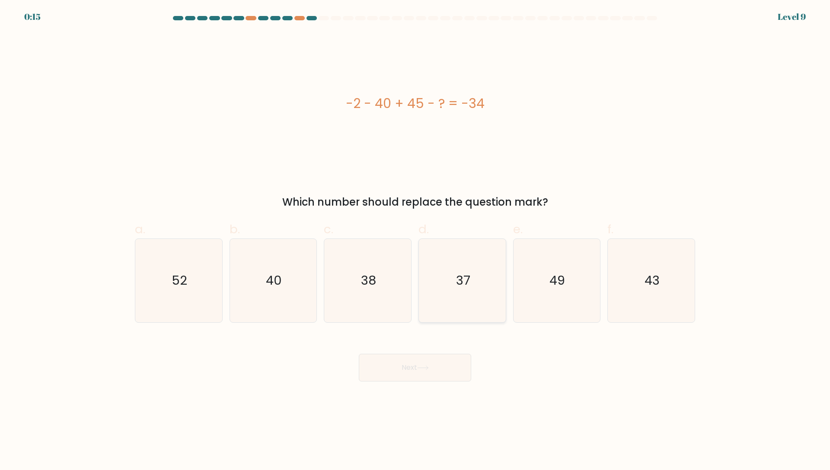
click at [451, 253] on icon "37" at bounding box center [462, 280] width 83 height 83
click at [416, 241] on input "d. 37" at bounding box center [415, 238] width 0 height 6
radio input "true"
click at [418, 360] on button "Next" at bounding box center [415, 368] width 112 height 28
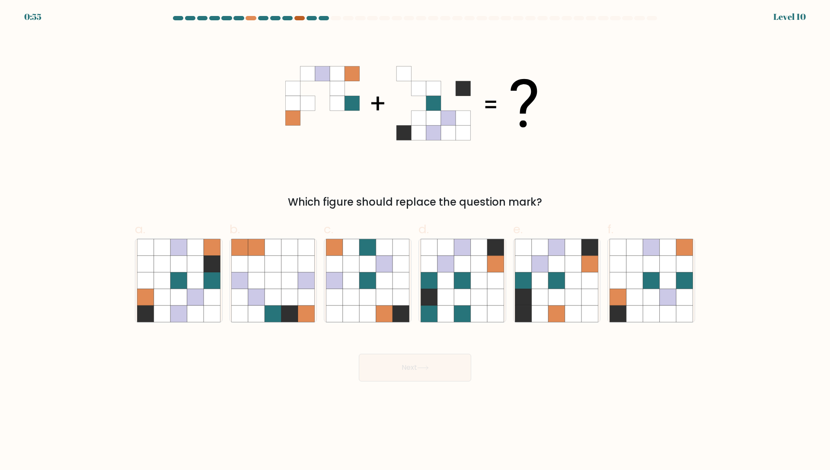
click at [300, 18] on div at bounding box center [299, 18] width 10 height 4
click at [183, 279] on icon at bounding box center [178, 280] width 16 height 16
click at [415, 241] on input "a." at bounding box center [415, 238] width 0 height 6
radio input "true"
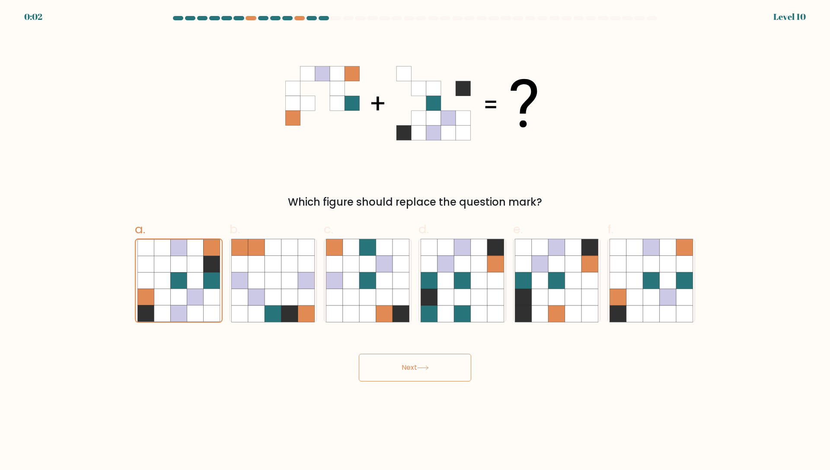
click at [381, 369] on button "Next" at bounding box center [415, 368] width 112 height 28
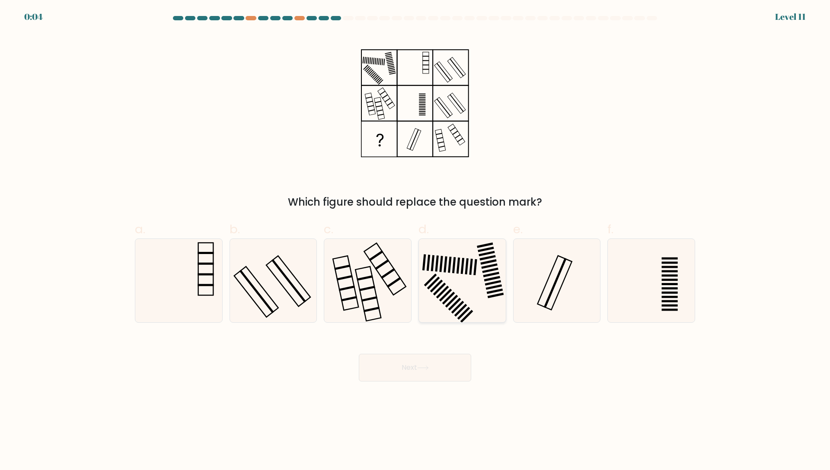
click at [454, 281] on icon at bounding box center [462, 280] width 83 height 83
click at [416, 241] on input "d." at bounding box center [415, 238] width 0 height 6
radio input "true"
click at [415, 367] on button "Next" at bounding box center [415, 368] width 112 height 28
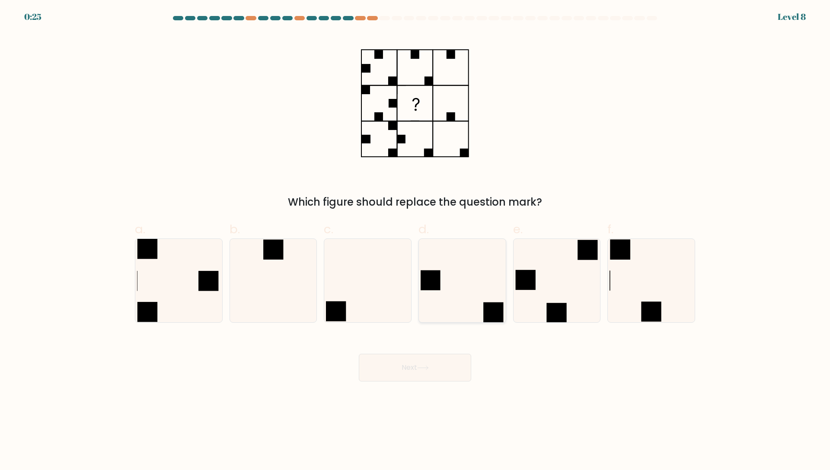
click at [464, 301] on icon at bounding box center [462, 280] width 83 height 83
click at [416, 241] on input "d." at bounding box center [415, 238] width 0 height 6
radio input "true"
click at [399, 373] on button "Next" at bounding box center [415, 368] width 112 height 28
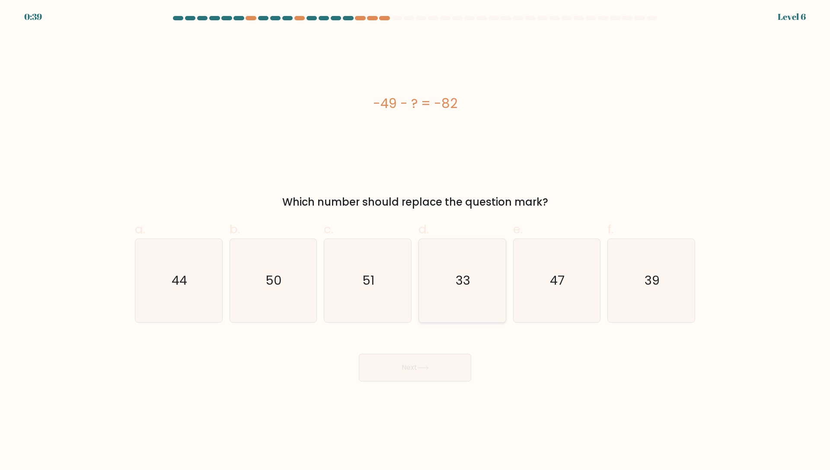
click at [486, 297] on icon "33" at bounding box center [462, 280] width 83 height 83
click at [416, 241] on input "d. 33" at bounding box center [415, 238] width 0 height 6
radio input "true"
click at [443, 358] on button "Next" at bounding box center [415, 368] width 112 height 28
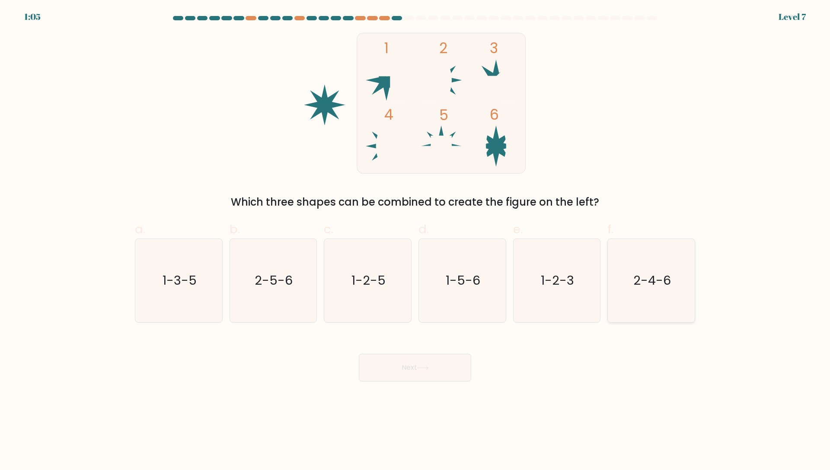
click at [629, 275] on icon "2-4-6" at bounding box center [651, 280] width 83 height 83
click at [416, 241] on input "f. 2-4-6" at bounding box center [415, 238] width 0 height 6
radio input "true"
click at [396, 373] on button "Next" at bounding box center [415, 368] width 112 height 28
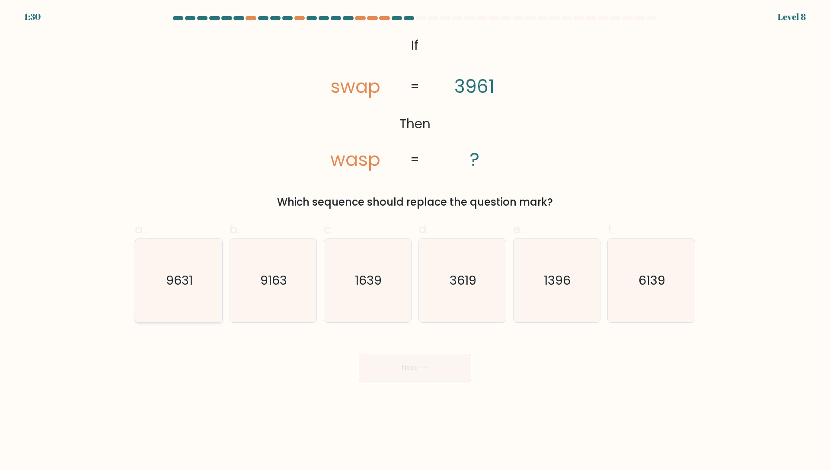
click at [182, 270] on icon "9631" at bounding box center [178, 280] width 83 height 83
click at [415, 241] on input "a. 9631" at bounding box center [415, 238] width 0 height 6
radio input "true"
click at [410, 362] on button "Next" at bounding box center [415, 368] width 112 height 28
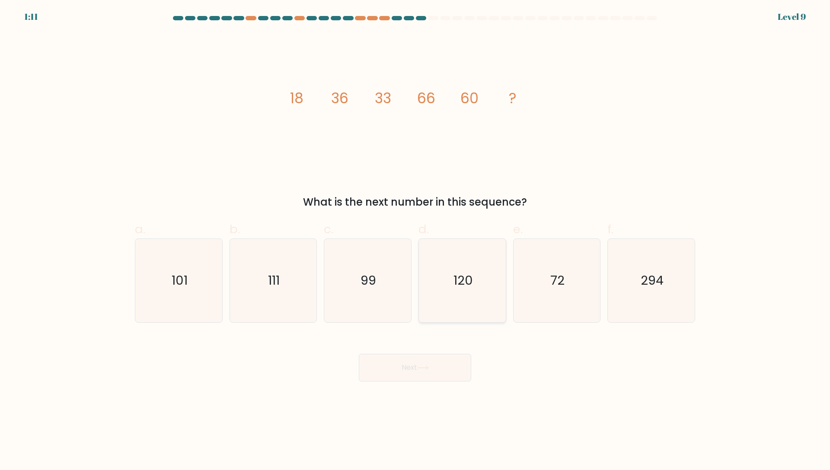
click at [457, 289] on text "120" at bounding box center [463, 280] width 19 height 17
click at [416, 241] on input "d. 120" at bounding box center [415, 238] width 0 height 6
radio input "true"
click at [426, 378] on button "Next" at bounding box center [415, 368] width 112 height 28
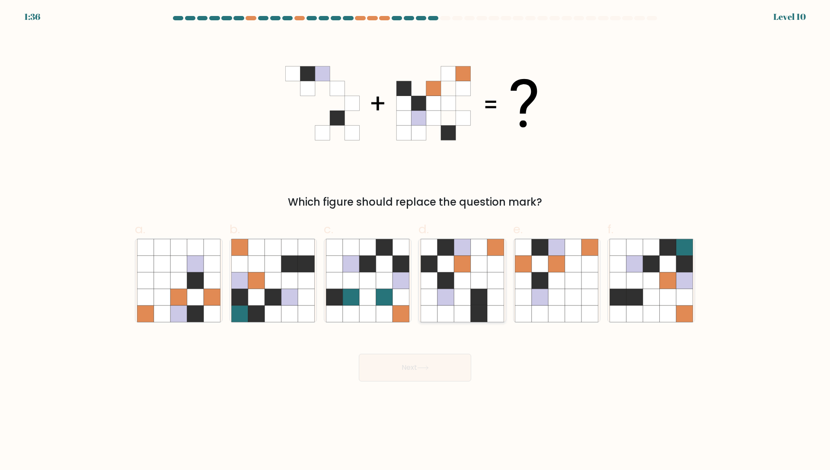
click at [477, 292] on icon at bounding box center [479, 297] width 16 height 16
click at [416, 241] on input "d." at bounding box center [415, 238] width 0 height 6
radio input "true"
click at [418, 368] on button "Next" at bounding box center [415, 368] width 112 height 28
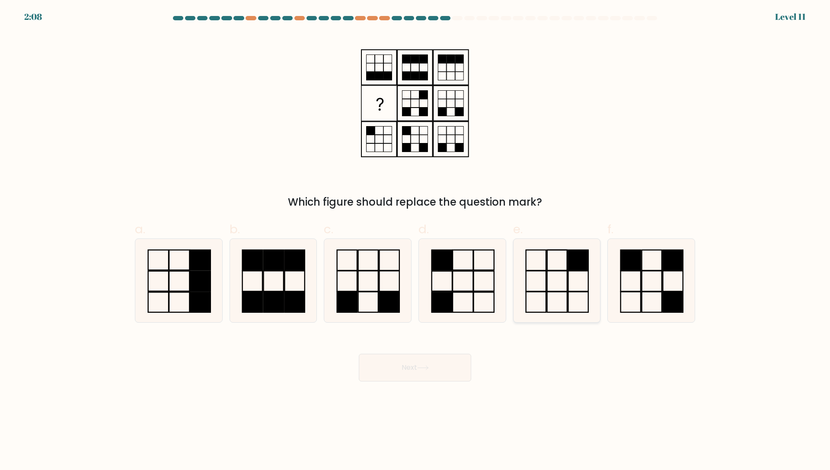
click at [549, 275] on icon at bounding box center [556, 280] width 83 height 83
click at [416, 241] on input "e." at bounding box center [415, 238] width 0 height 6
radio input "true"
click at [427, 362] on button "Next" at bounding box center [415, 368] width 112 height 28
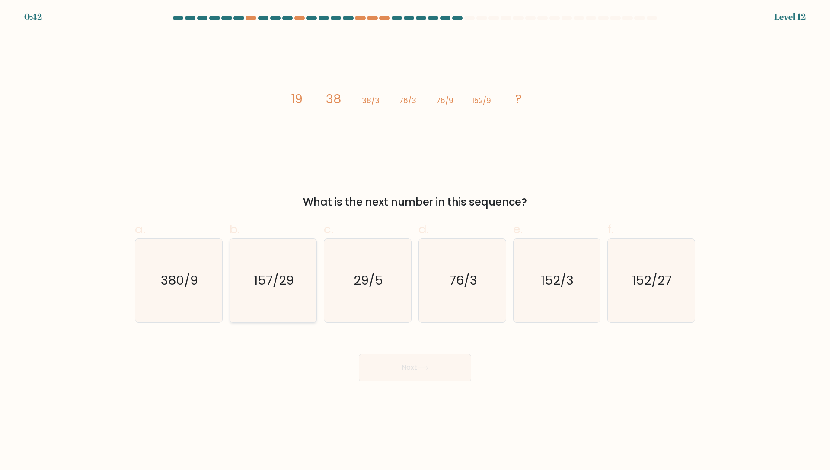
click at [296, 303] on icon "157/29" at bounding box center [272, 280] width 83 height 83
click at [415, 241] on input "b. 157/29" at bounding box center [415, 238] width 0 height 6
radio input "true"
click at [409, 369] on button "Next" at bounding box center [415, 368] width 112 height 28
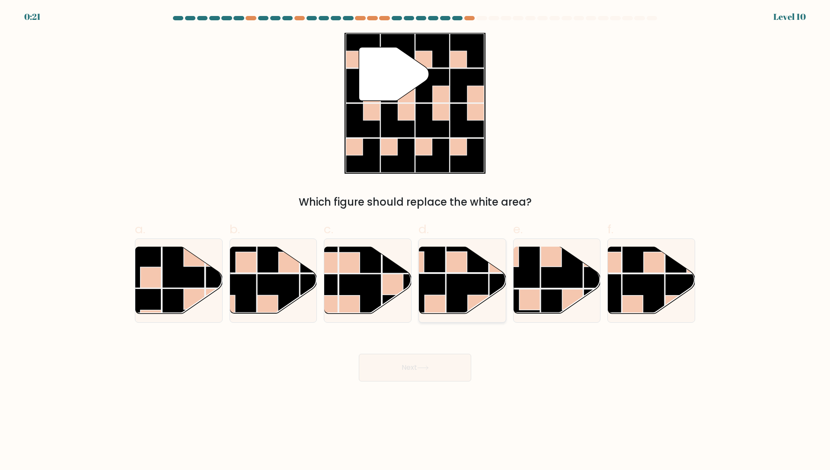
click at [444, 283] on rect at bounding box center [424, 295] width 42 height 42
click at [416, 241] on input "d." at bounding box center [415, 238] width 0 height 6
radio input "true"
click at [416, 361] on button "Next" at bounding box center [415, 368] width 112 height 28
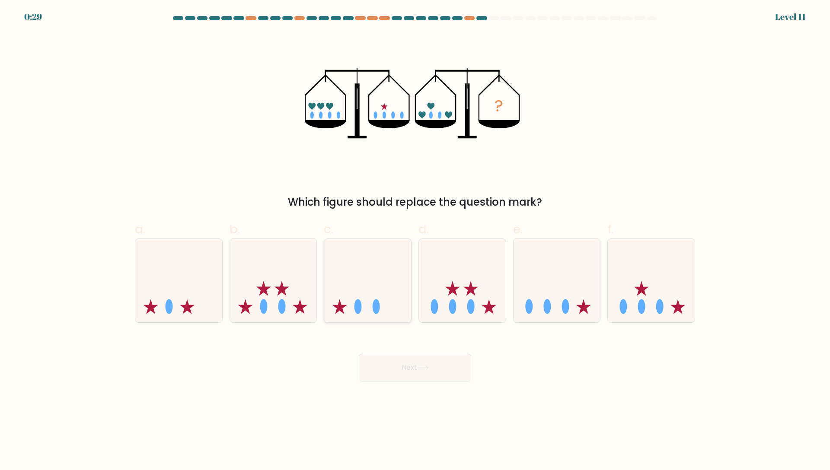
click at [360, 262] on icon at bounding box center [367, 281] width 87 height 72
click at [415, 241] on input "c." at bounding box center [415, 238] width 0 height 6
radio input "true"
click at [382, 373] on button "Next" at bounding box center [415, 368] width 112 height 28
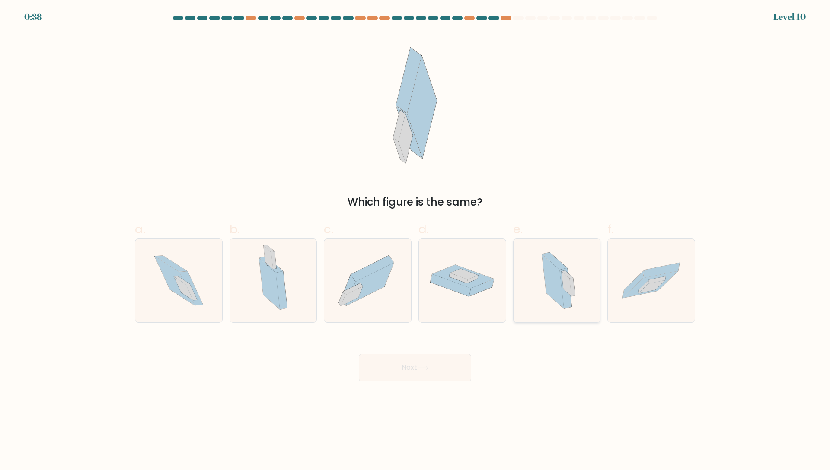
click at [554, 274] on icon at bounding box center [553, 282] width 22 height 54
click at [416, 241] on input "e." at bounding box center [415, 238] width 0 height 6
radio input "true"
click at [421, 370] on icon at bounding box center [423, 368] width 12 height 5
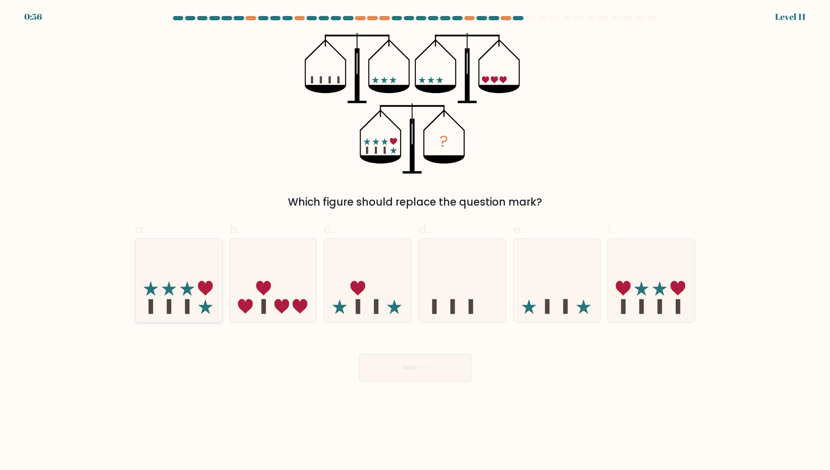
click at [160, 304] on icon at bounding box center [178, 281] width 87 height 72
click at [415, 241] on input "a." at bounding box center [415, 238] width 0 height 6
radio input "true"
click at [397, 369] on button "Next" at bounding box center [415, 368] width 112 height 28
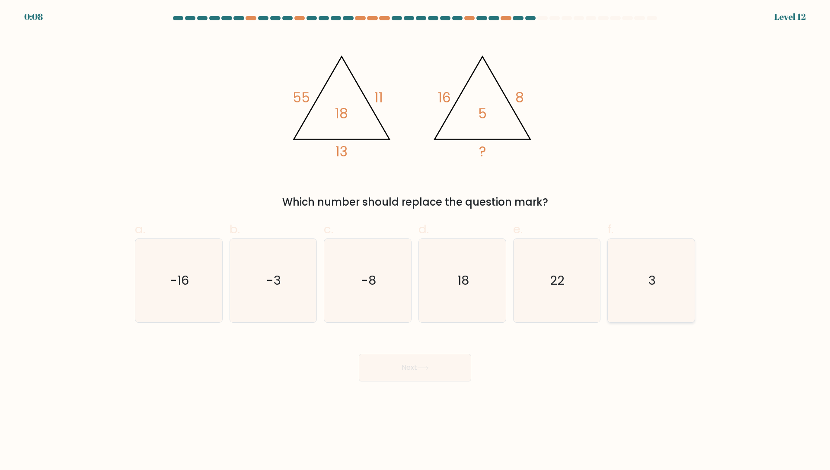
click at [637, 291] on icon "3" at bounding box center [651, 280] width 83 height 83
click at [416, 241] on input "f. 3" at bounding box center [415, 238] width 0 height 6
radio input "true"
click at [424, 362] on button "Next" at bounding box center [415, 368] width 112 height 28
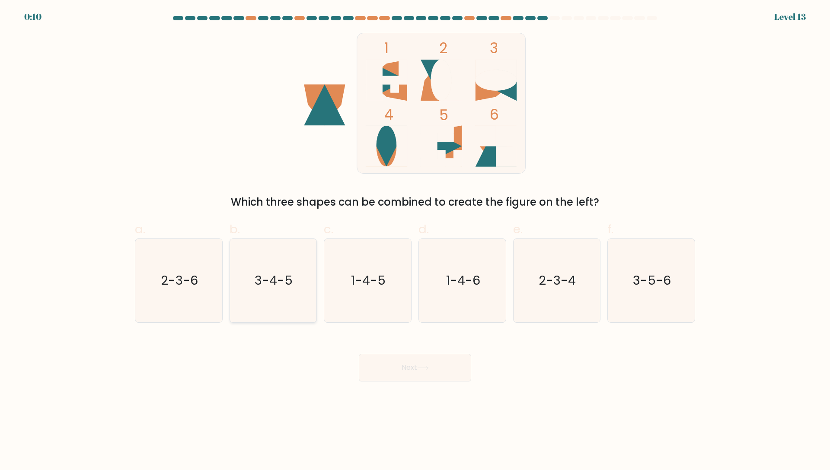
click at [263, 292] on icon "3-4-5" at bounding box center [272, 280] width 83 height 83
click at [415, 241] on input "b. 3-4-5" at bounding box center [415, 238] width 0 height 6
radio input "true"
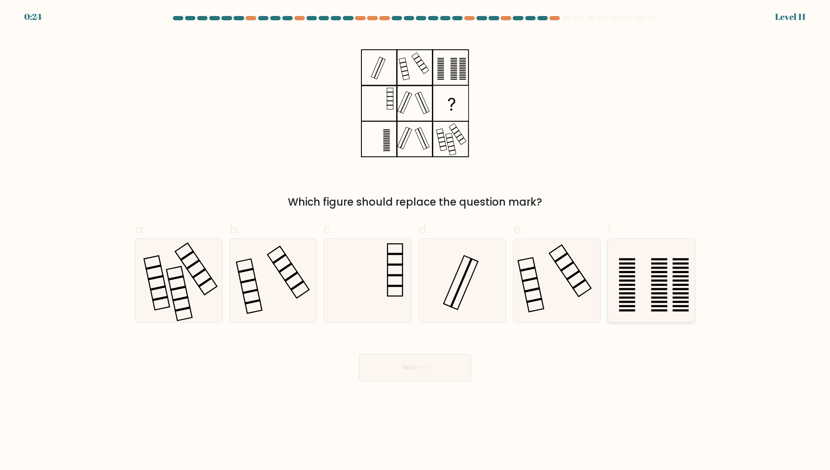
click at [653, 283] on icon at bounding box center [651, 280] width 83 height 83
click at [416, 241] on input "f." at bounding box center [415, 238] width 0 height 6
radio input "true"
click at [418, 362] on button "Next" at bounding box center [415, 368] width 112 height 28
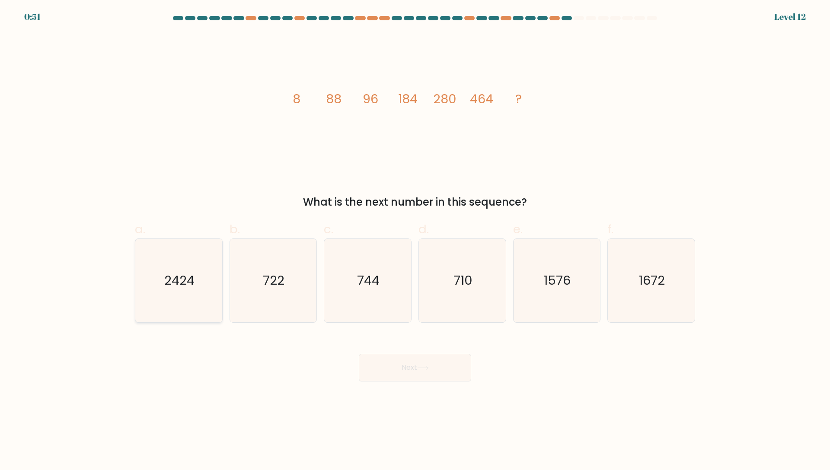
click at [185, 280] on text "2424" at bounding box center [179, 280] width 30 height 17
click at [415, 241] on input "a. 2424" at bounding box center [415, 238] width 0 height 6
radio input "true"
click at [405, 368] on button "Next" at bounding box center [415, 368] width 112 height 28
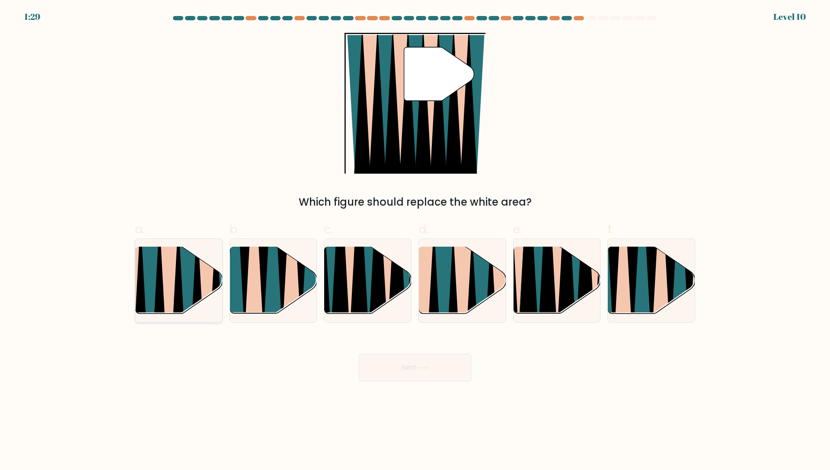
click at [182, 280] on icon at bounding box center [188, 318] width 19 height 173
click at [415, 241] on input "a." at bounding box center [415, 238] width 0 height 6
radio input "true"
click at [402, 377] on button "Next" at bounding box center [415, 368] width 112 height 28
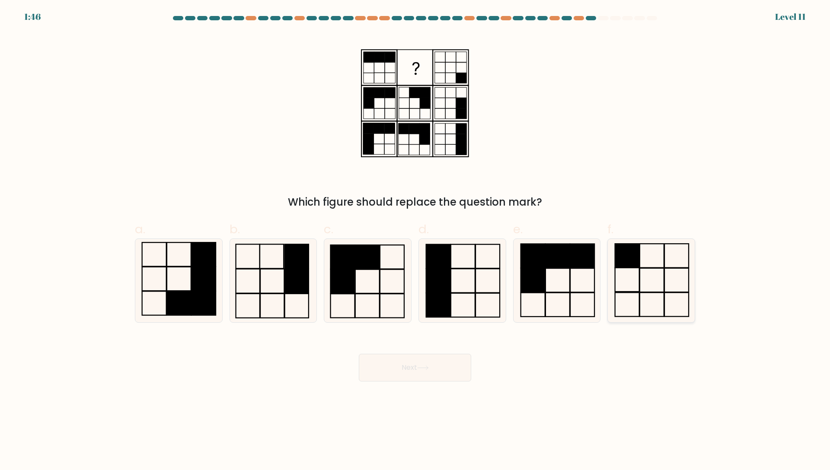
click at [640, 278] on rect at bounding box center [652, 280] width 24 height 24
click at [416, 241] on input "f." at bounding box center [415, 238] width 0 height 6
radio input "true"
click at [435, 374] on button "Next" at bounding box center [415, 368] width 112 height 28
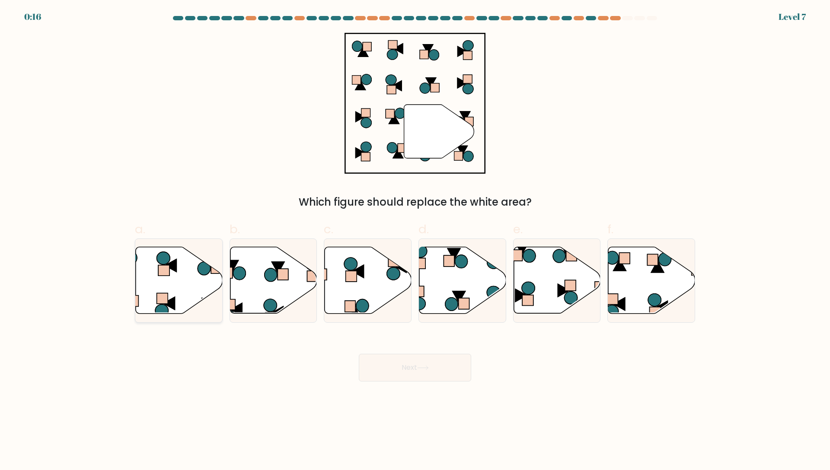
click at [150, 281] on icon at bounding box center [179, 280] width 87 height 67
click at [415, 241] on input "a." at bounding box center [415, 238] width 0 height 6
radio input "true"
click at [396, 365] on button "Next" at bounding box center [415, 368] width 112 height 28
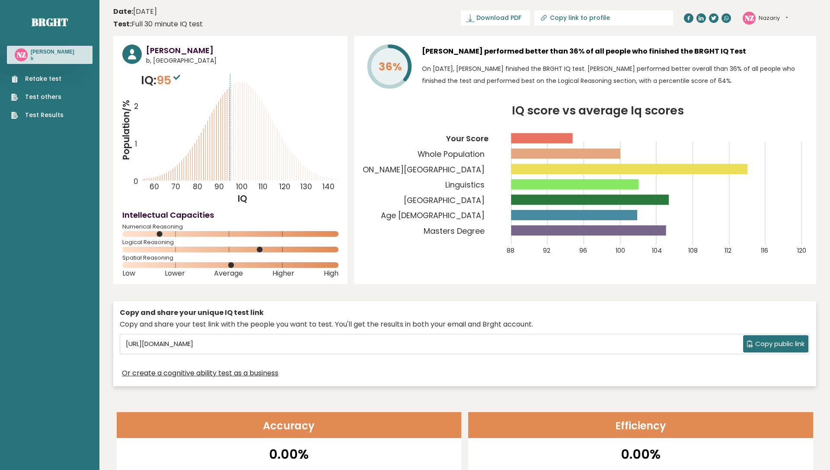
drag, startPoint x: 252, startPoint y: 158, endPoint x: 214, endPoint y: 158, distance: 37.6
click at [214, 158] on icon "Population/% IQ 0 1 2 60 70 80 90 100 110 120 130 140" at bounding box center [230, 138] width 216 height 133
click at [319, 175] on icon "Population/% IQ 0 1 2 60 70 80 90 100 110 120 130 140" at bounding box center [230, 138] width 216 height 133
